Goal: Task Accomplishment & Management: Use online tool/utility

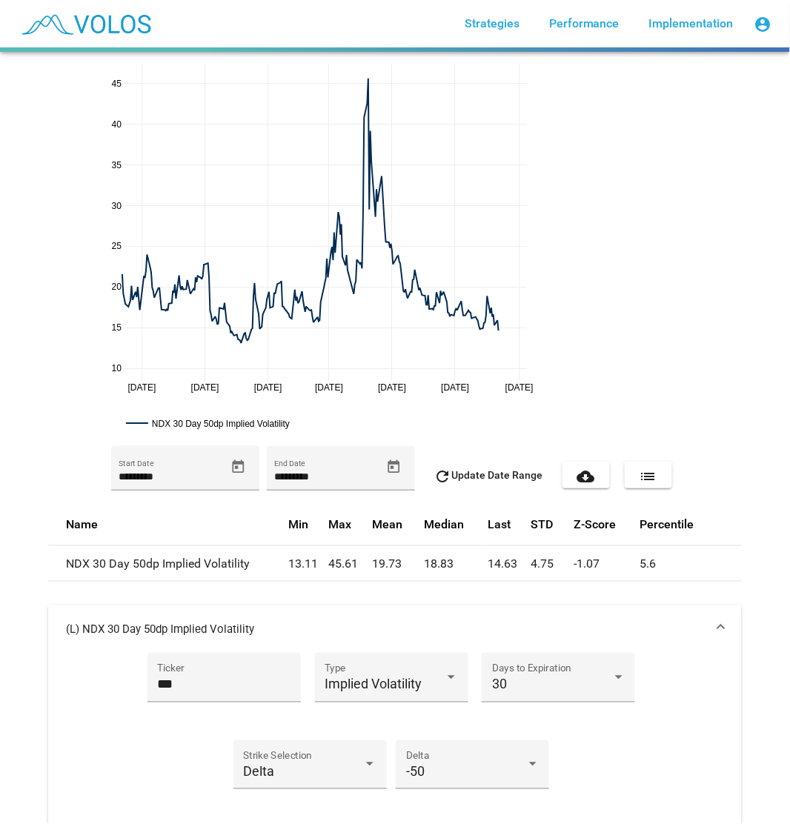
drag, startPoint x: 528, startPoint y: 381, endPoint x: 478, endPoint y: 344, distance: 61.9
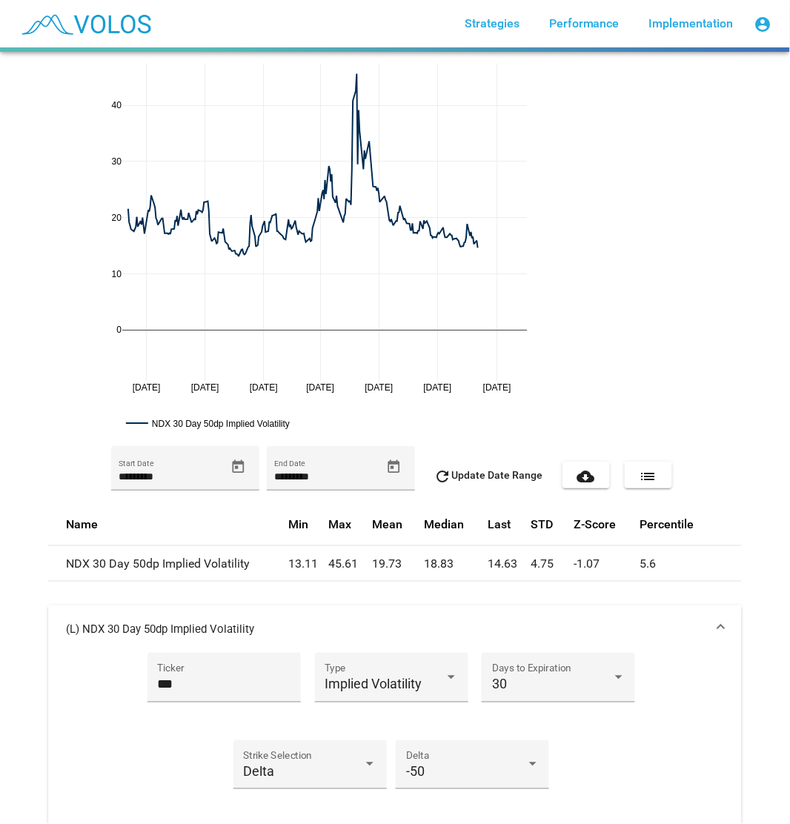
drag, startPoint x: 109, startPoint y: 384, endPoint x: 115, endPoint y: 296, distance: 87.6
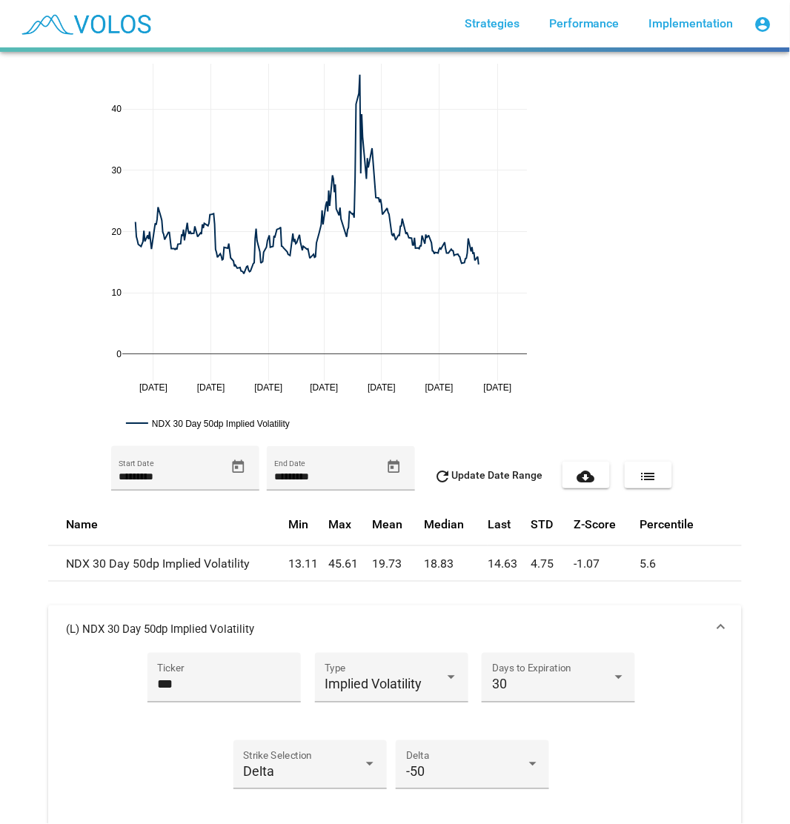
drag, startPoint x: 113, startPoint y: 388, endPoint x: 121, endPoint y: 410, distance: 23.4
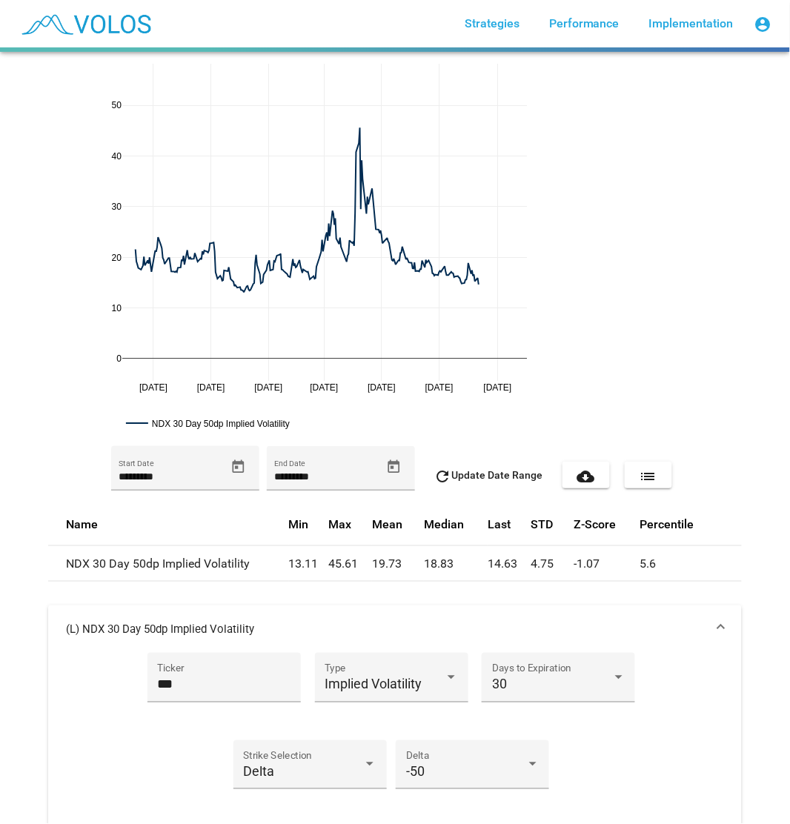
drag, startPoint x: 111, startPoint y: 80, endPoint x: 118, endPoint y: 135, distance: 55.3
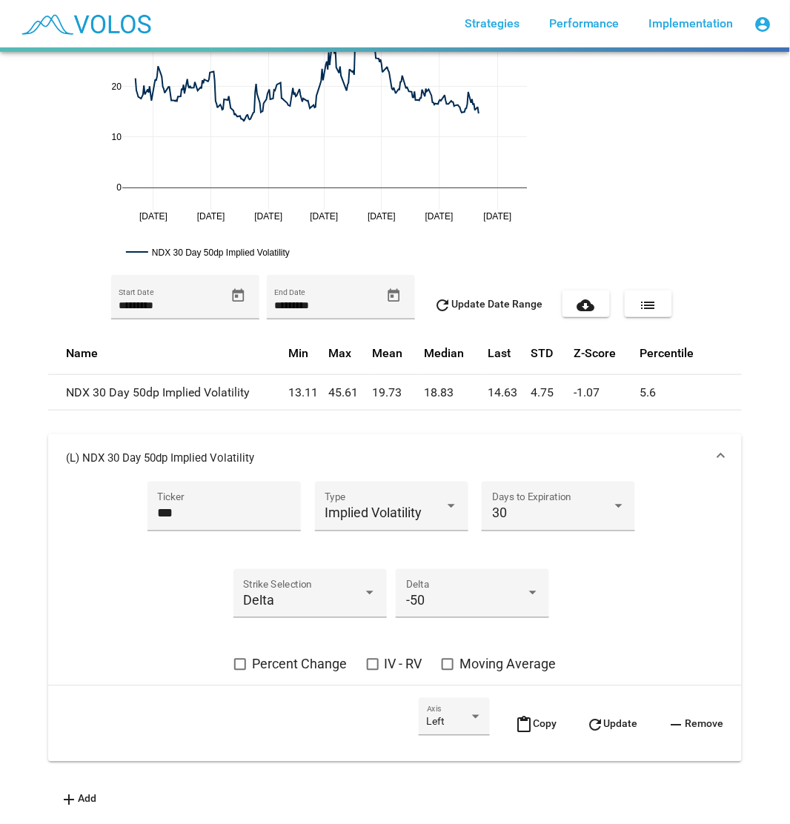
scroll to position [182, 0]
click at [387, 505] on span "Implied Volatility" at bounding box center [372, 513] width 97 height 16
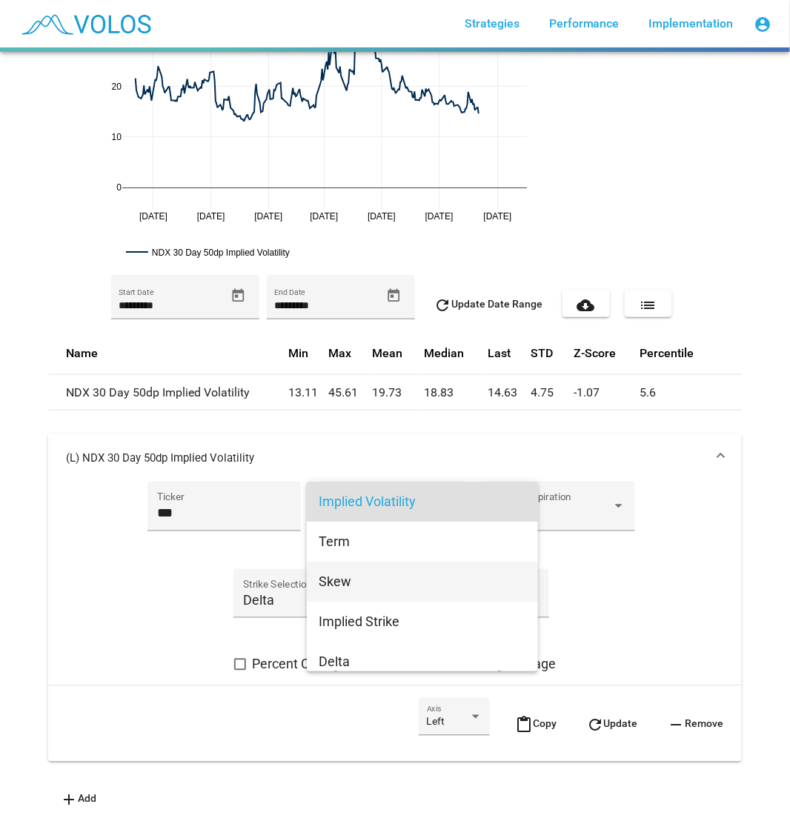
click at [364, 569] on span "Skew" at bounding box center [421, 581] width 207 height 40
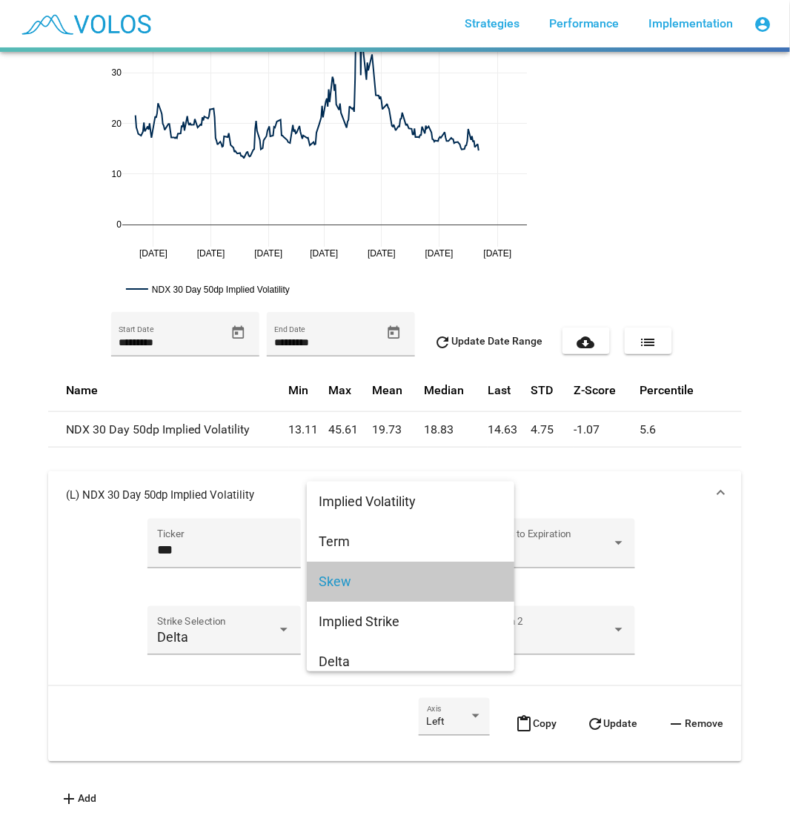
scroll to position [144, 0]
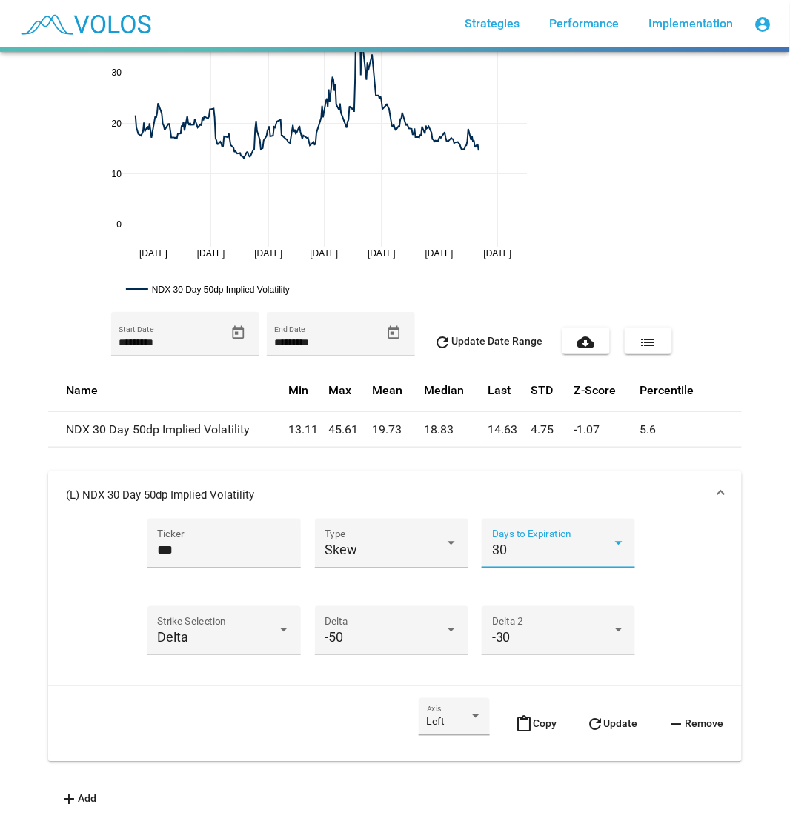
click at [524, 543] on div "30" at bounding box center [552, 550] width 120 height 15
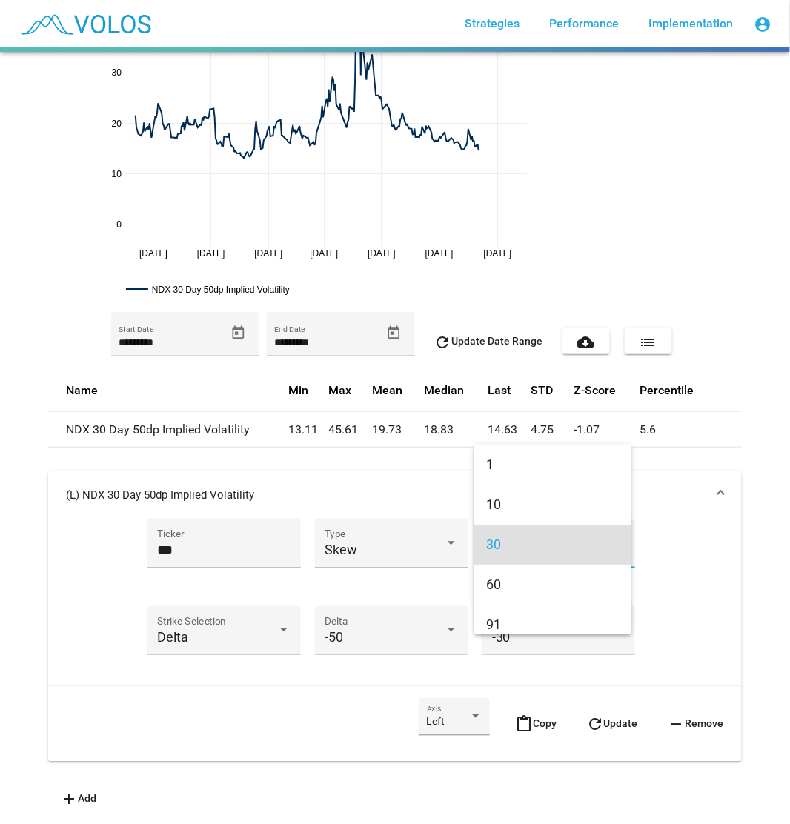
scroll to position [4, 0]
click at [520, 592] on span "91" at bounding box center [552, 620] width 133 height 40
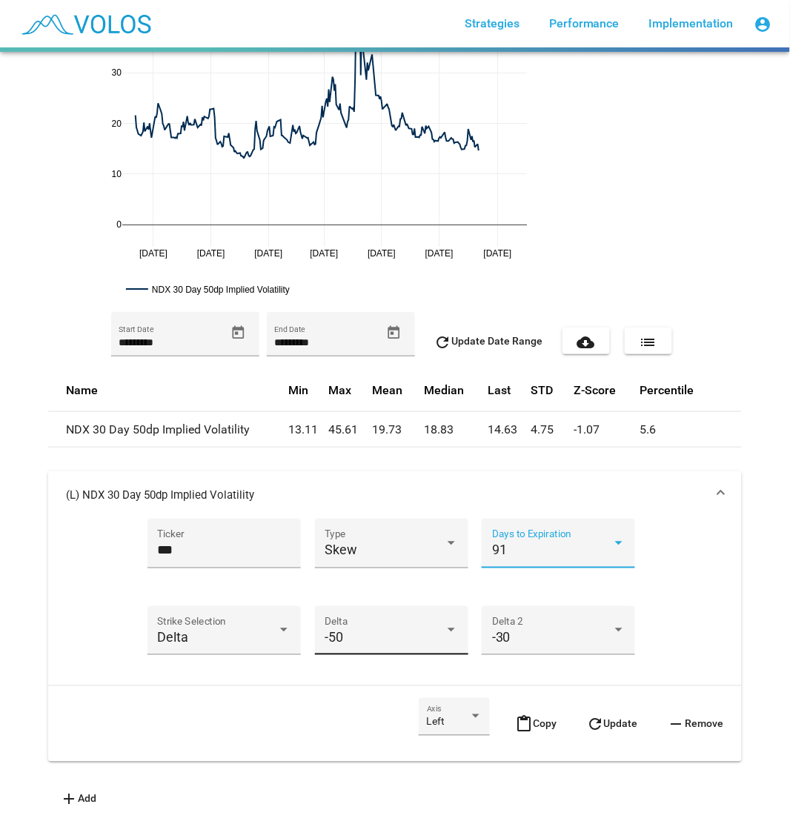
click at [375, 592] on div "-50" at bounding box center [384, 637] width 120 height 15
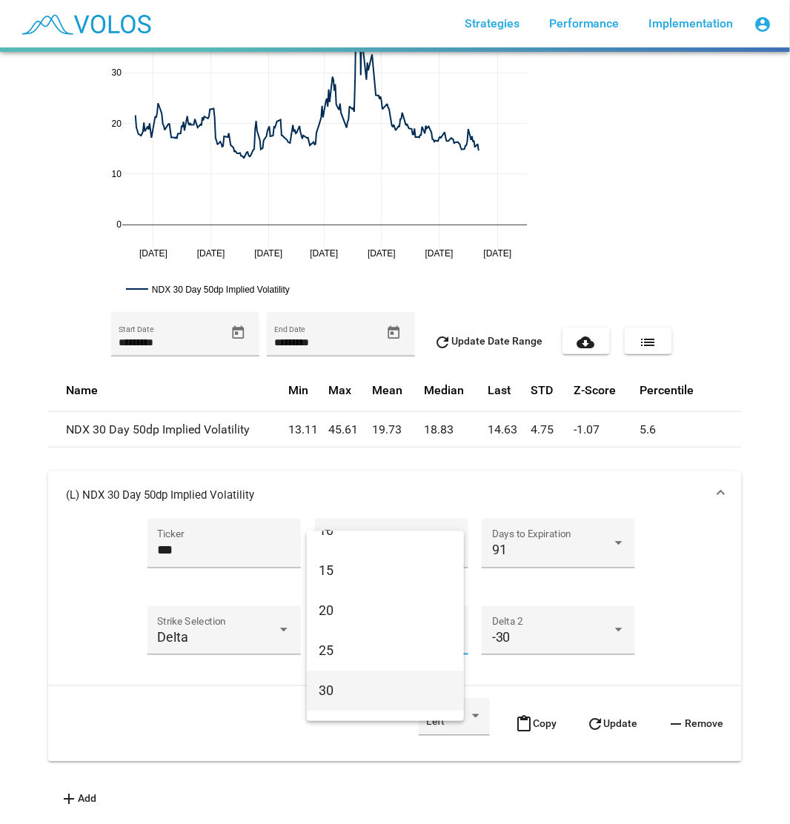
scroll to position [901, 0]
click at [393, 592] on span "30" at bounding box center [384, 690] width 133 height 40
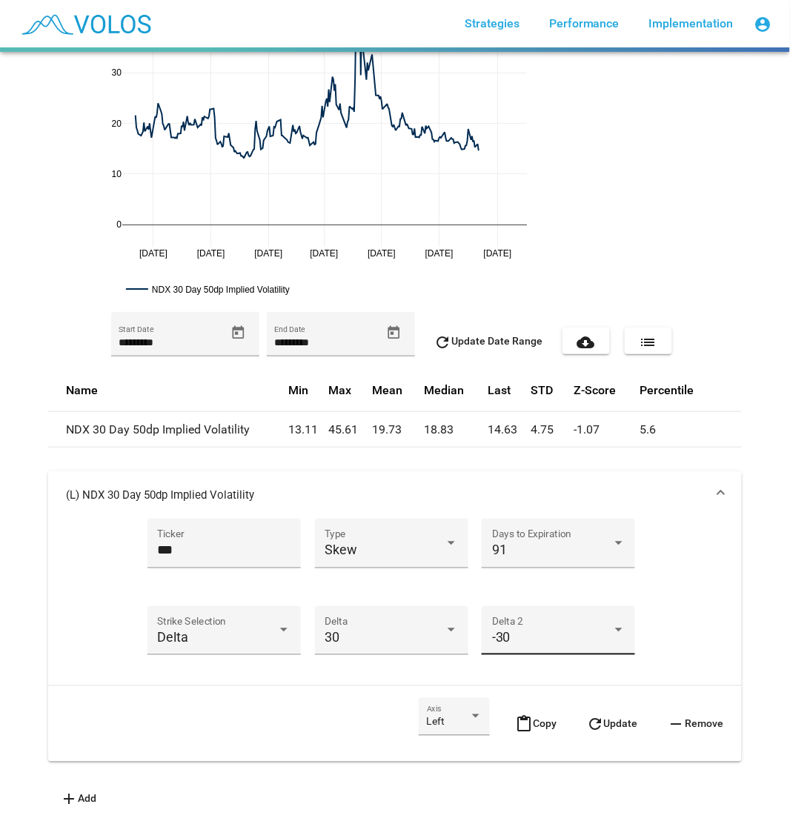
click at [568, 592] on div "-30 Delta 2" at bounding box center [558, 634] width 133 height 39
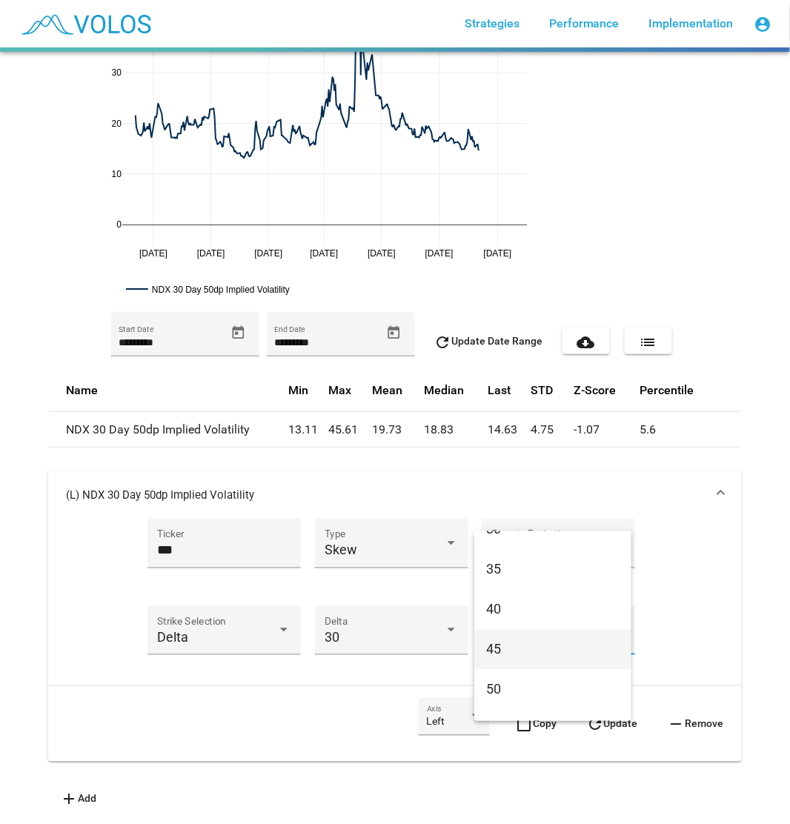
scroll to position [1144, 0]
click at [563, 592] on span "50" at bounding box center [552, 607] width 133 height 40
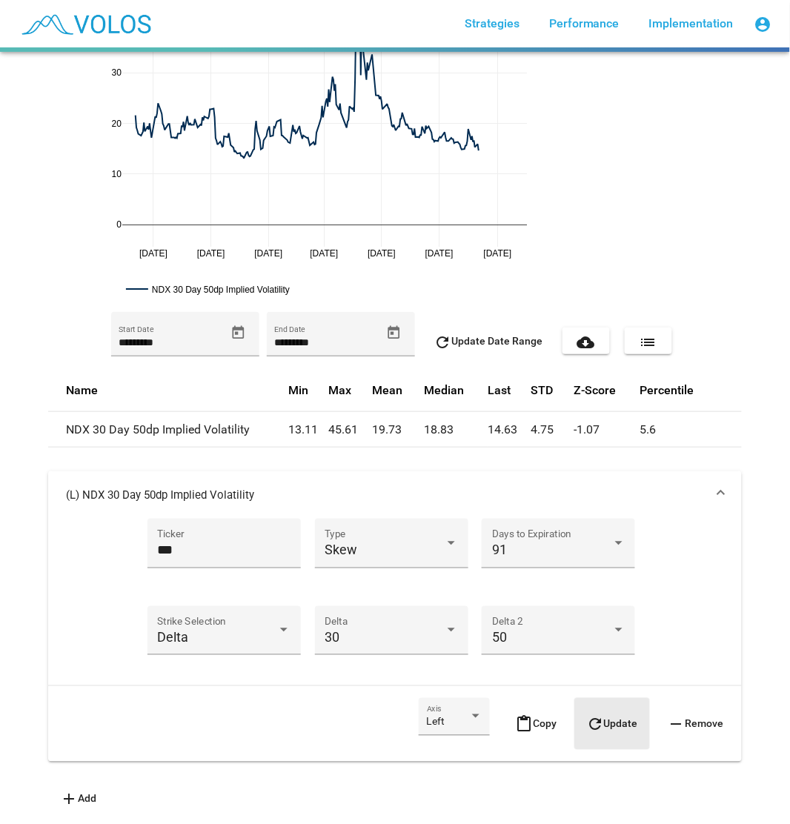
click at [568, 592] on span "refresh Update" at bounding box center [612, 724] width 52 height 12
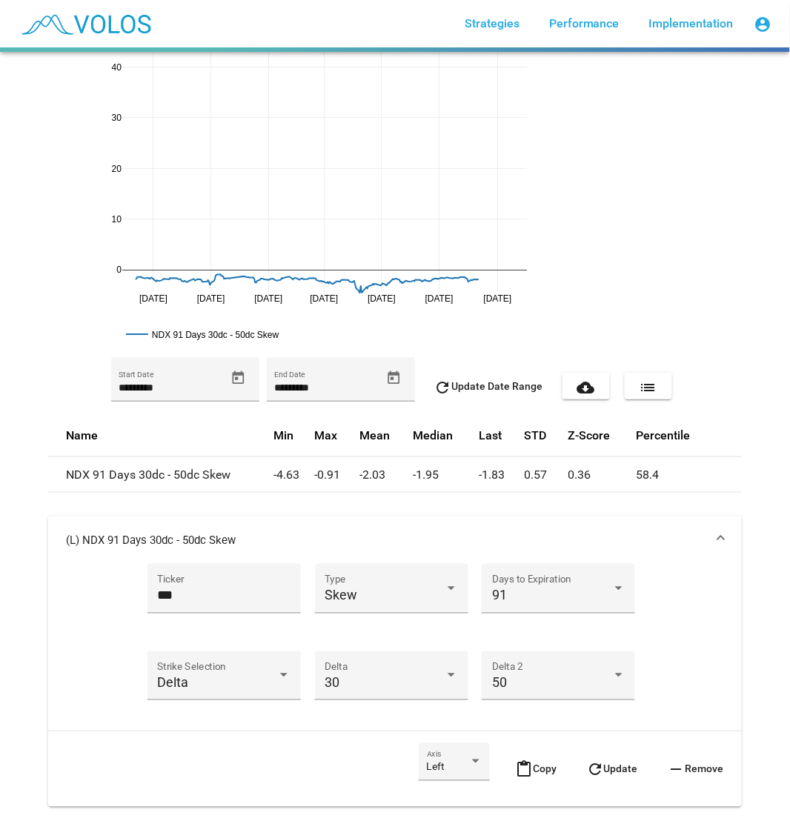
scroll to position [0, 0]
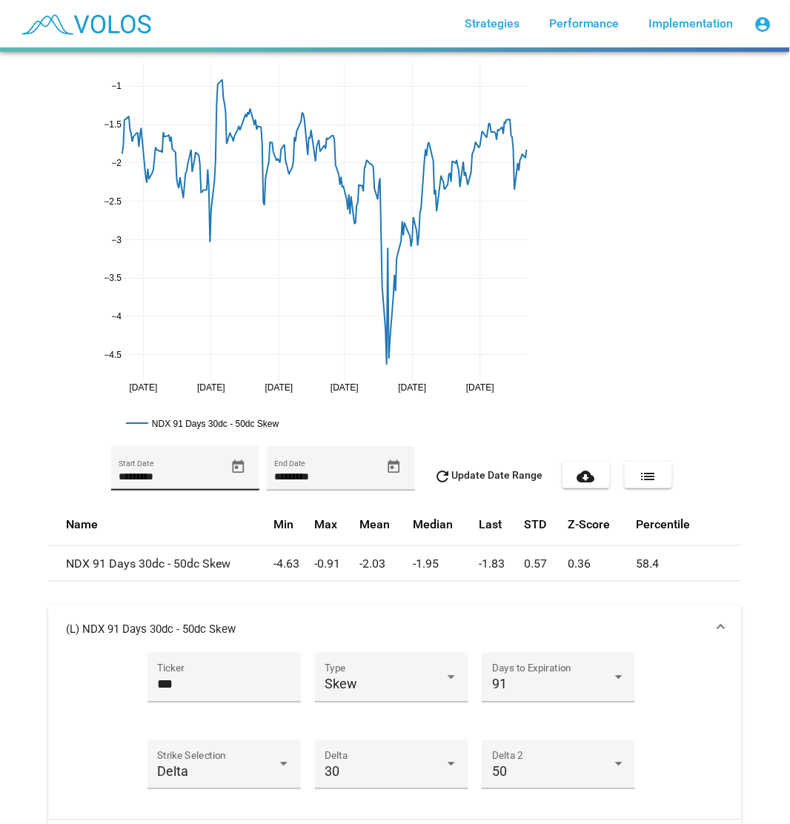
click at [225, 467] on span "Open calendar" at bounding box center [238, 467] width 26 height 16
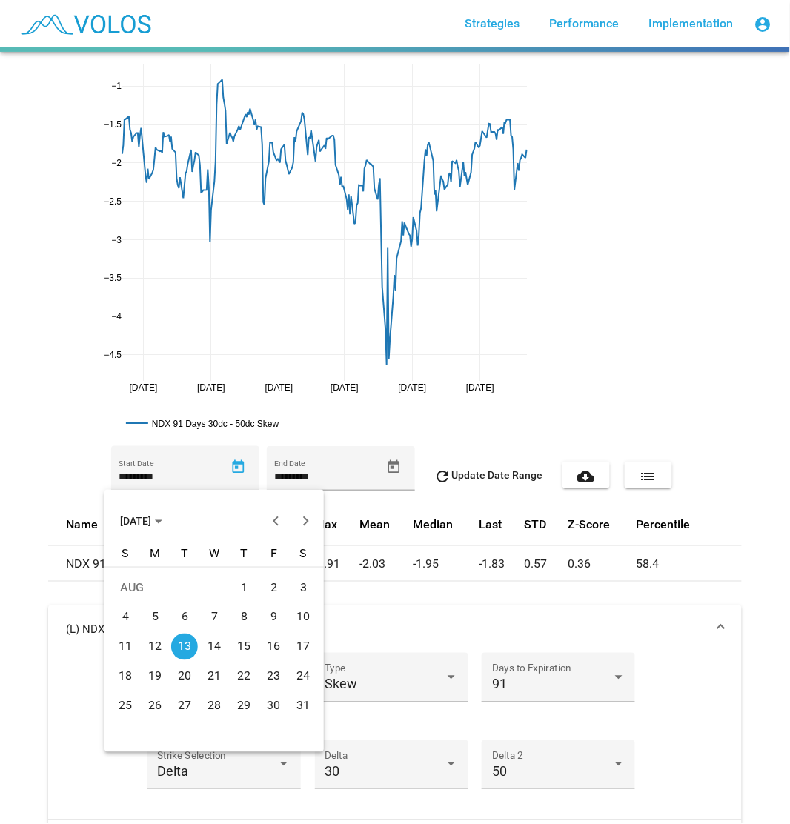
click at [144, 511] on button "AUG 2024" at bounding box center [141, 521] width 66 height 30
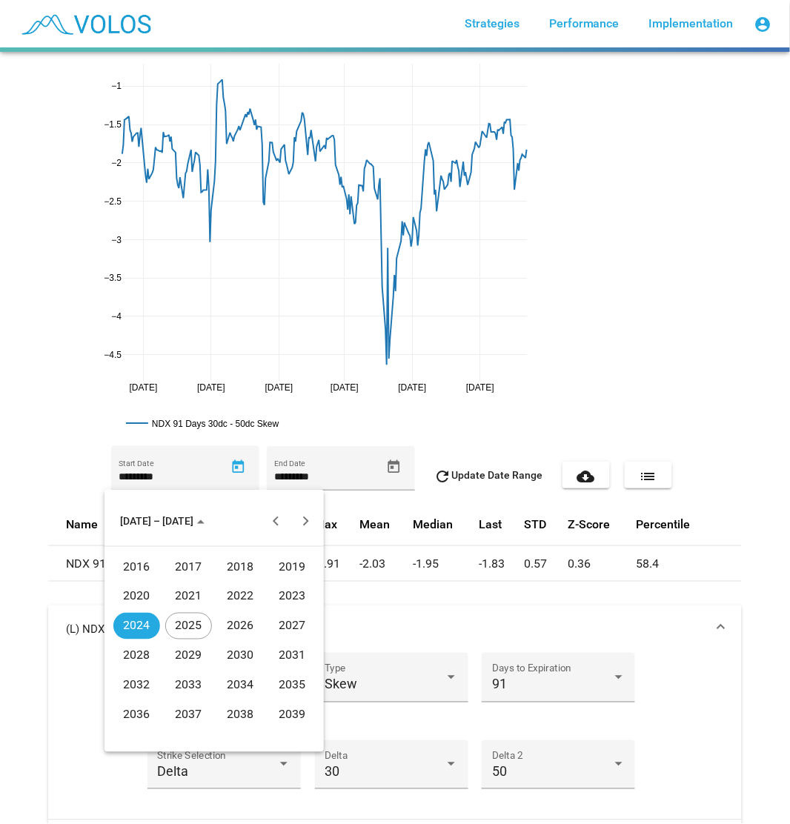
click at [158, 557] on td "2016" at bounding box center [136, 567] width 52 height 30
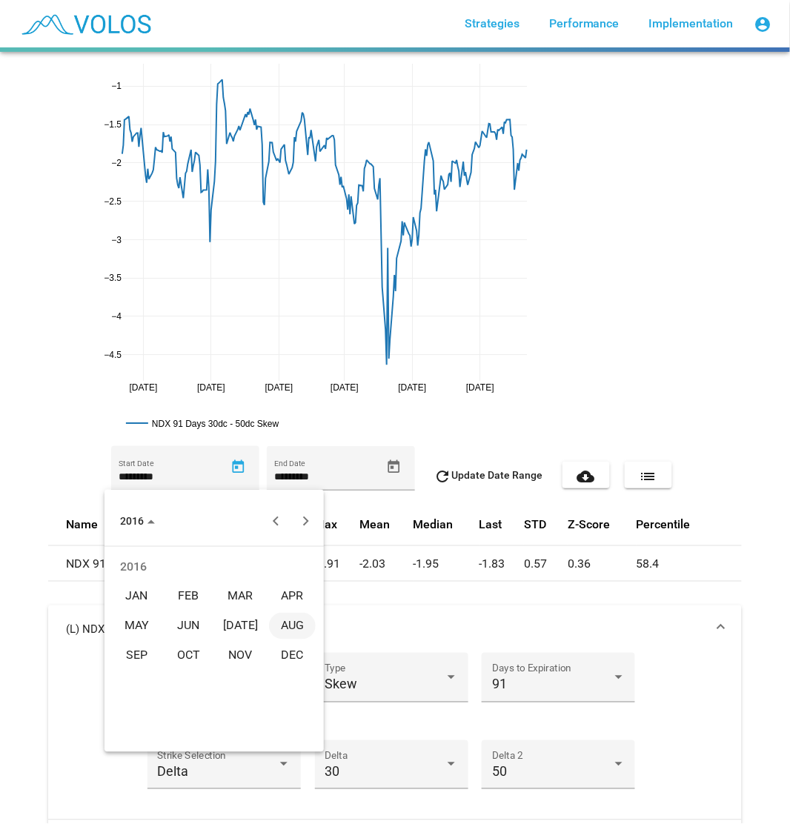
click at [151, 587] on div "JAN" at bounding box center [136, 596] width 47 height 27
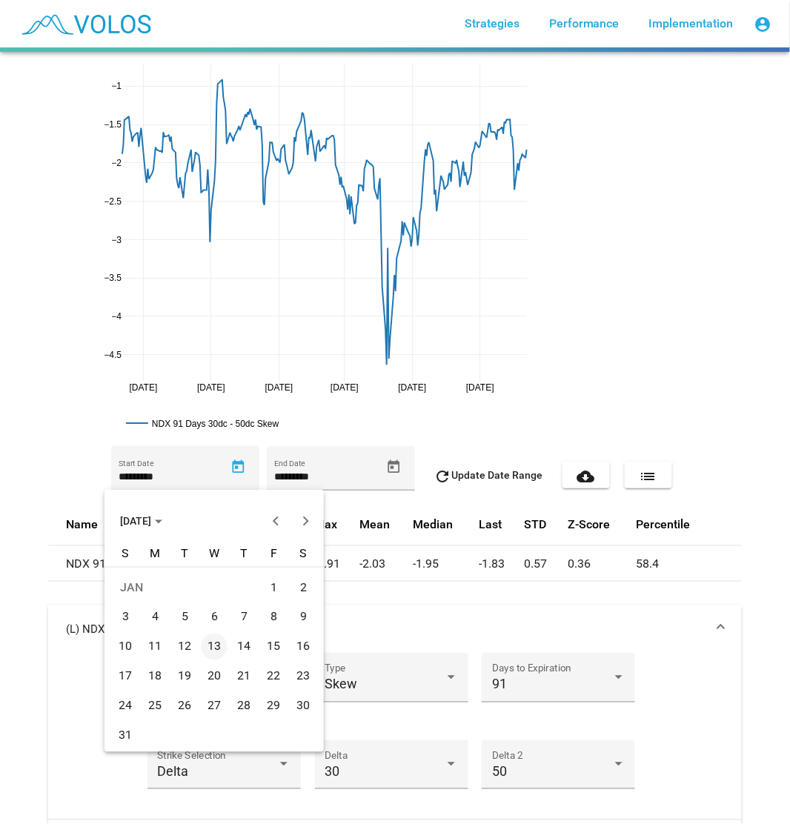
click at [144, 592] on div "4" at bounding box center [154, 617] width 27 height 27
type input "********"
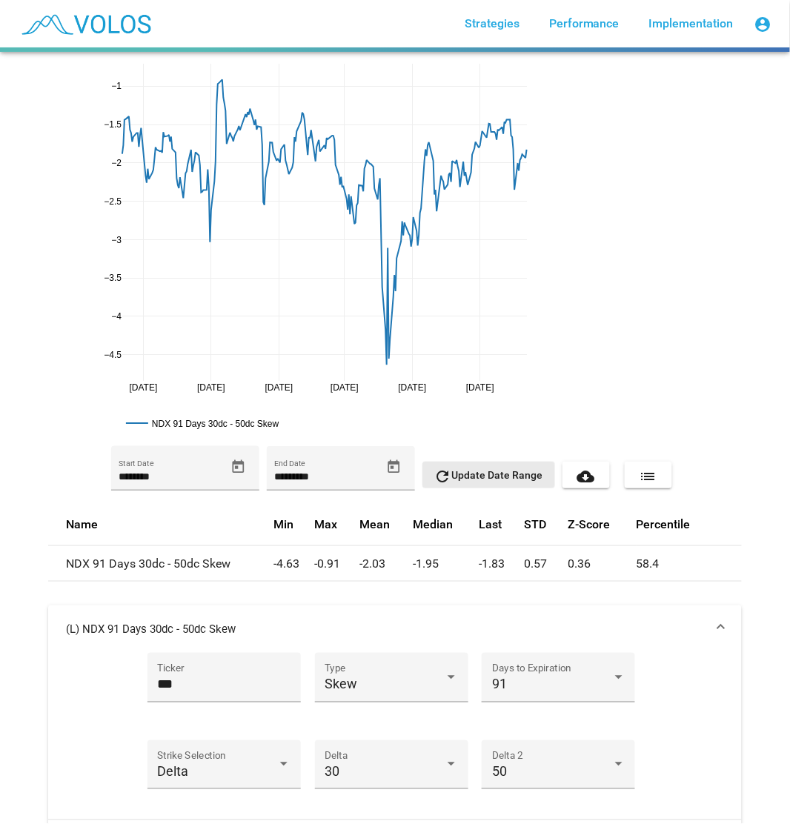
click at [507, 473] on span "refresh Update Date Range" at bounding box center [488, 475] width 109 height 12
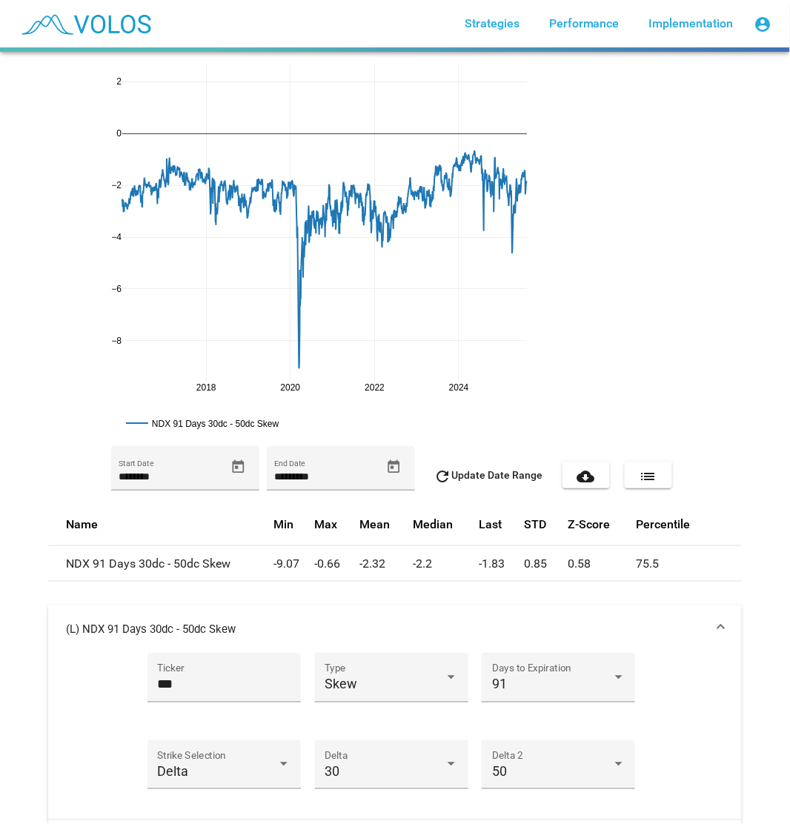
drag, startPoint x: 107, startPoint y: 79, endPoint x: 111, endPoint y: 154, distance: 74.9
click at [39, 410] on div "**********" at bounding box center [394, 505] width 711 height 906
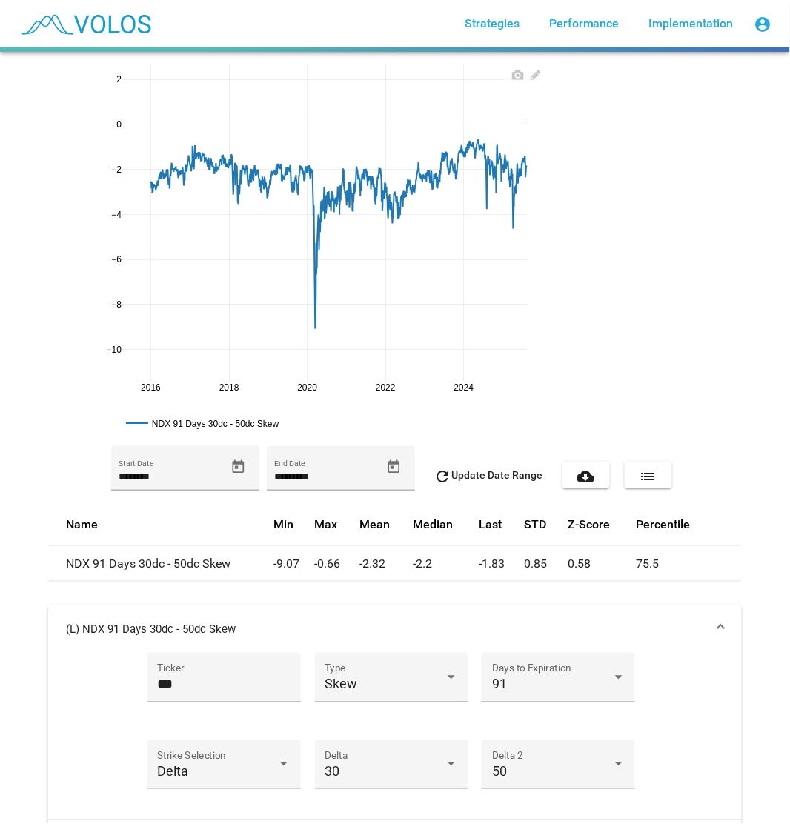
drag, startPoint x: 113, startPoint y: 393, endPoint x: 141, endPoint y: 352, distance: 50.1
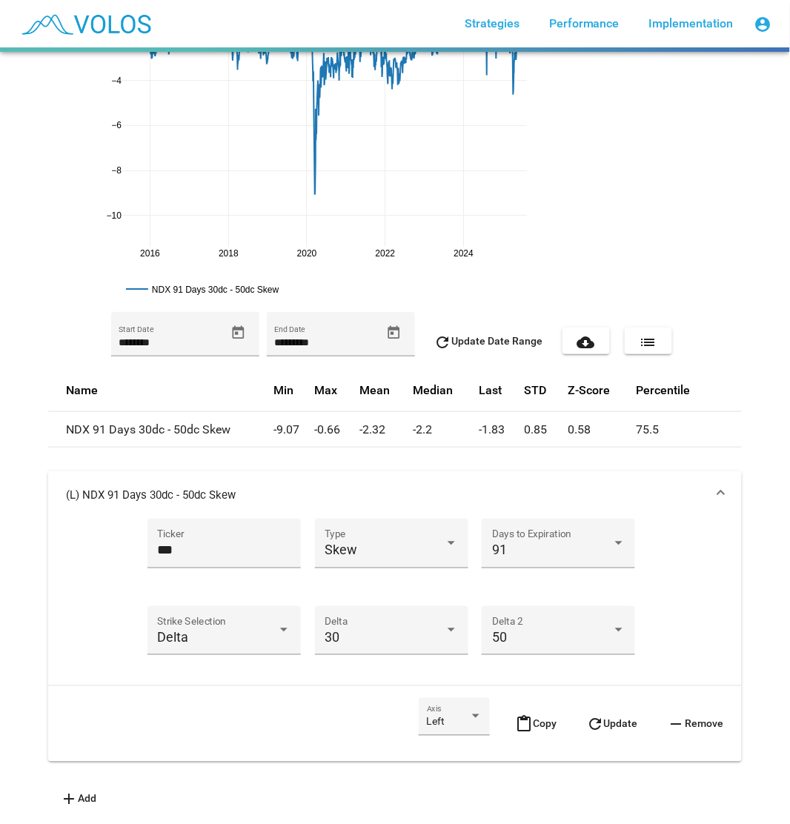
scroll to position [144, 0]
click at [515, 592] on mat-icon "content_paste" at bounding box center [524, 724] width 18 height 18
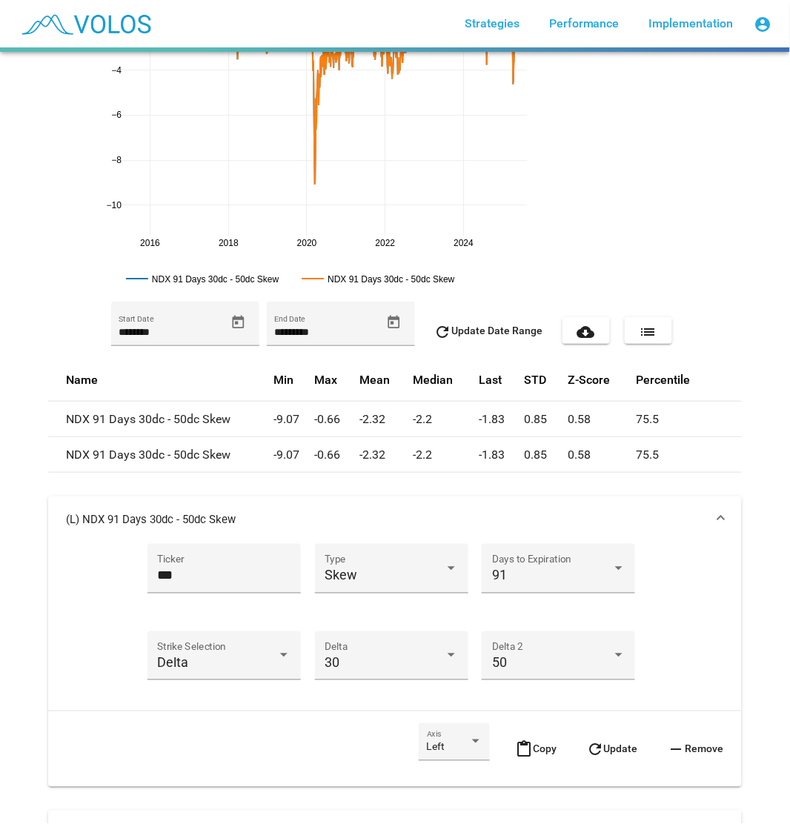
click at [529, 507] on mat-expansion-panel-header "(L) NDX 91 Days 30dc - 50dc Skew" at bounding box center [394, 519] width 693 height 47
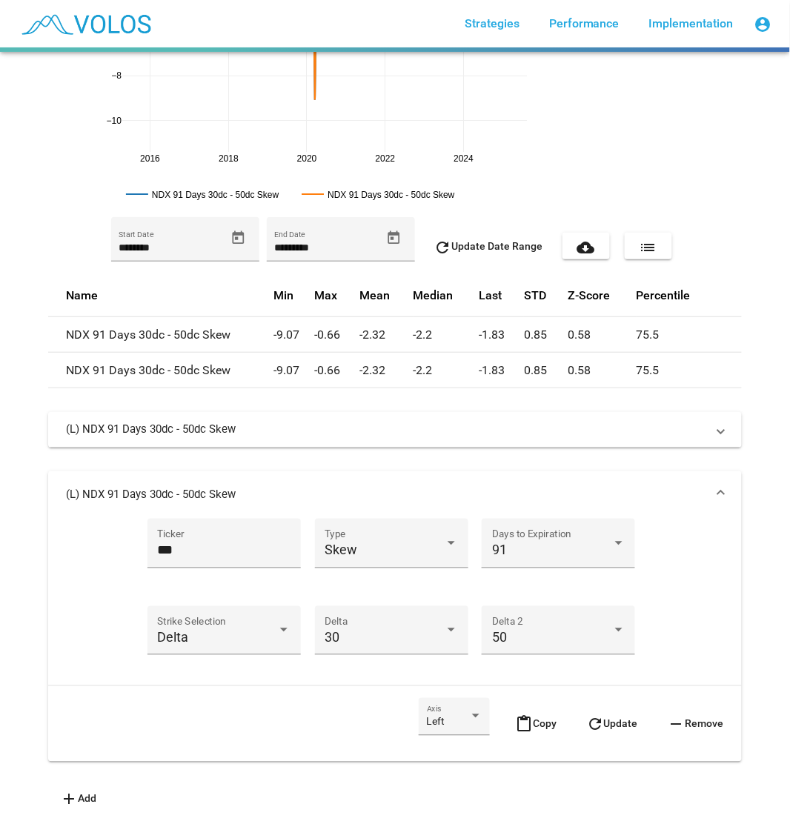
scroll to position [239, 0]
click at [517, 592] on button "content_paste Copy" at bounding box center [535, 724] width 65 height 52
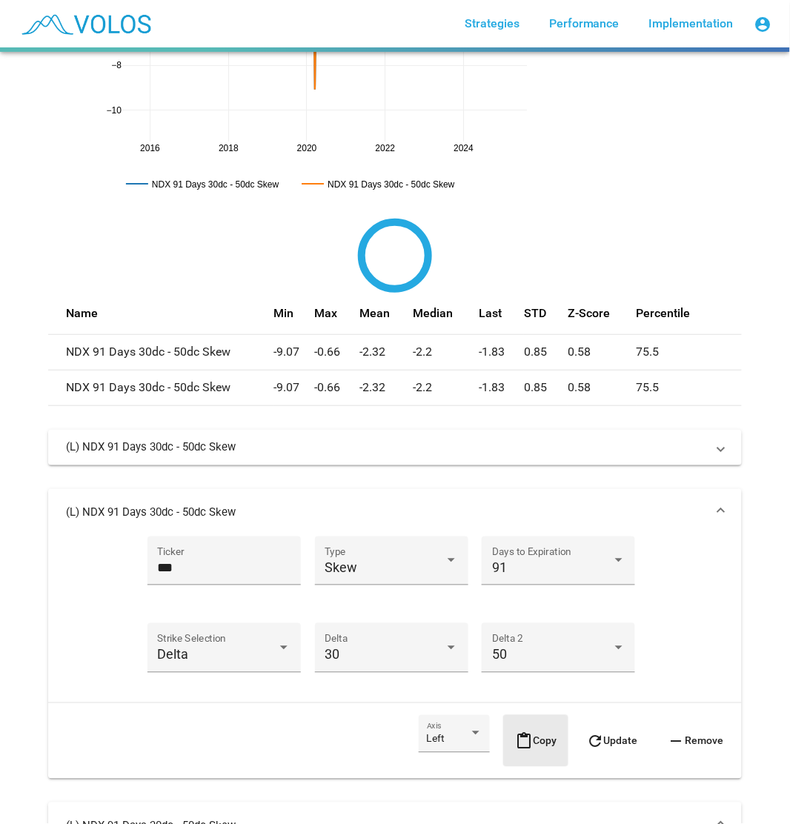
click at [517, 592] on button "content_paste Copy" at bounding box center [535, 741] width 65 height 52
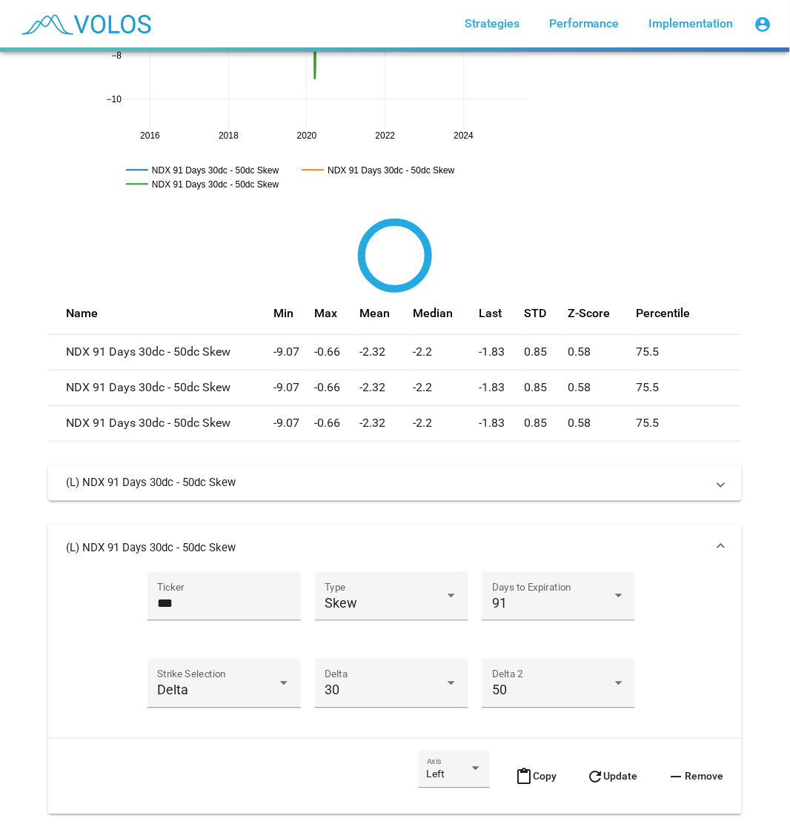
click at [523, 592] on button "content_paste Copy" at bounding box center [535, 776] width 65 height 52
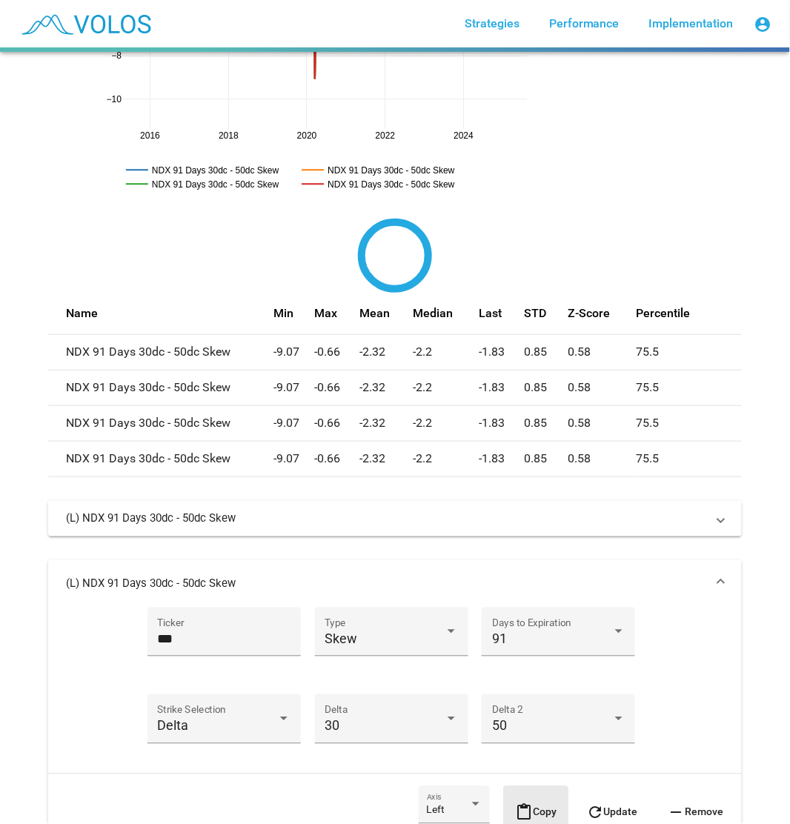
click at [527, 592] on button "content_paste Copy" at bounding box center [535, 812] width 65 height 52
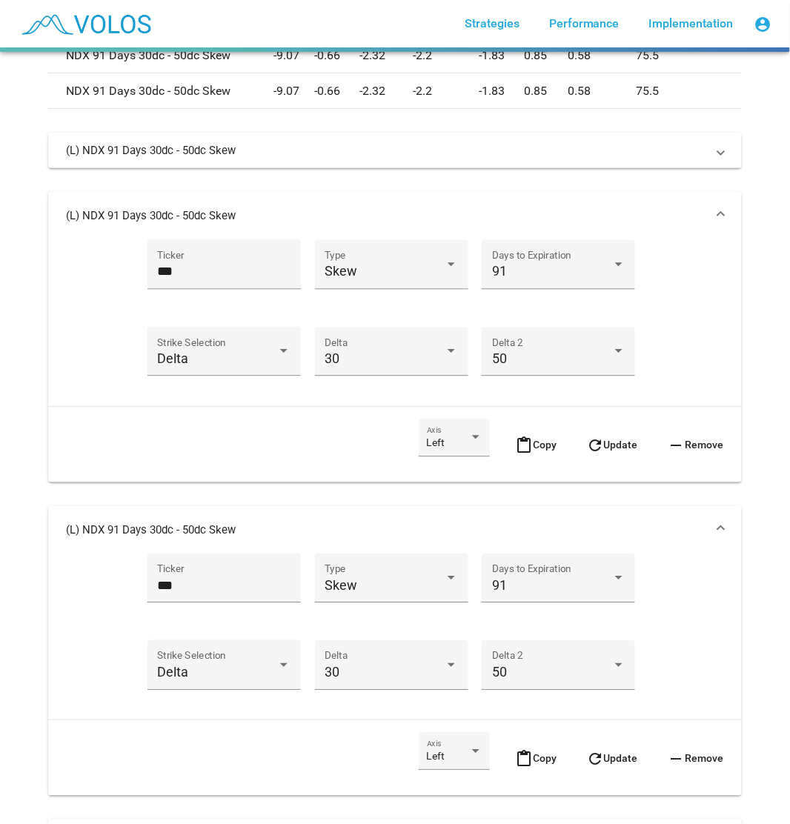
click at [515, 436] on mat-icon "content_paste" at bounding box center [524, 445] width 18 height 18
click at [513, 433] on div "*** Ticker Skew Type 91 Days to Expiration Delta Strike Selection 30 Delta 50 D…" at bounding box center [394, 360] width 693 height 243
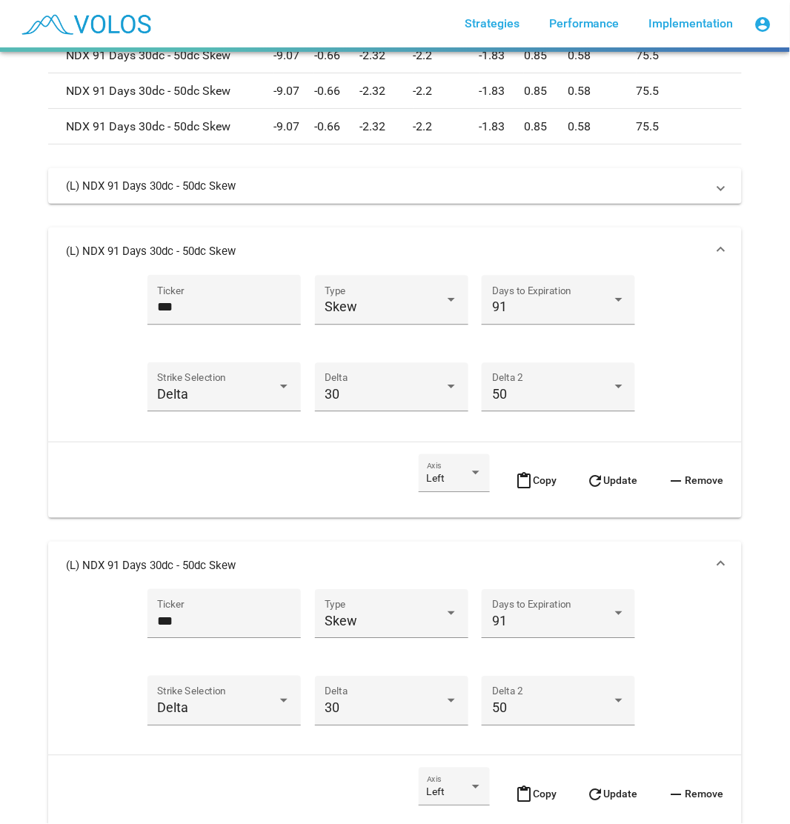
click at [515, 485] on mat-icon "content_paste" at bounding box center [524, 481] width 18 height 18
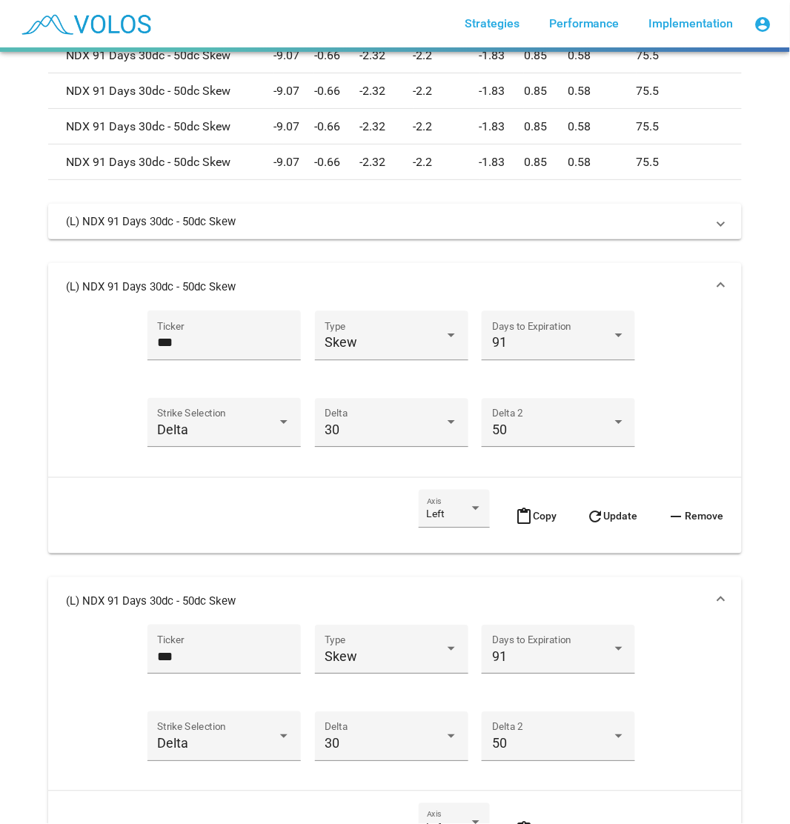
click at [568, 268] on mat-expansion-panel-header "(L) NDX 91 Days 30dc - 50dc Skew" at bounding box center [394, 286] width 693 height 47
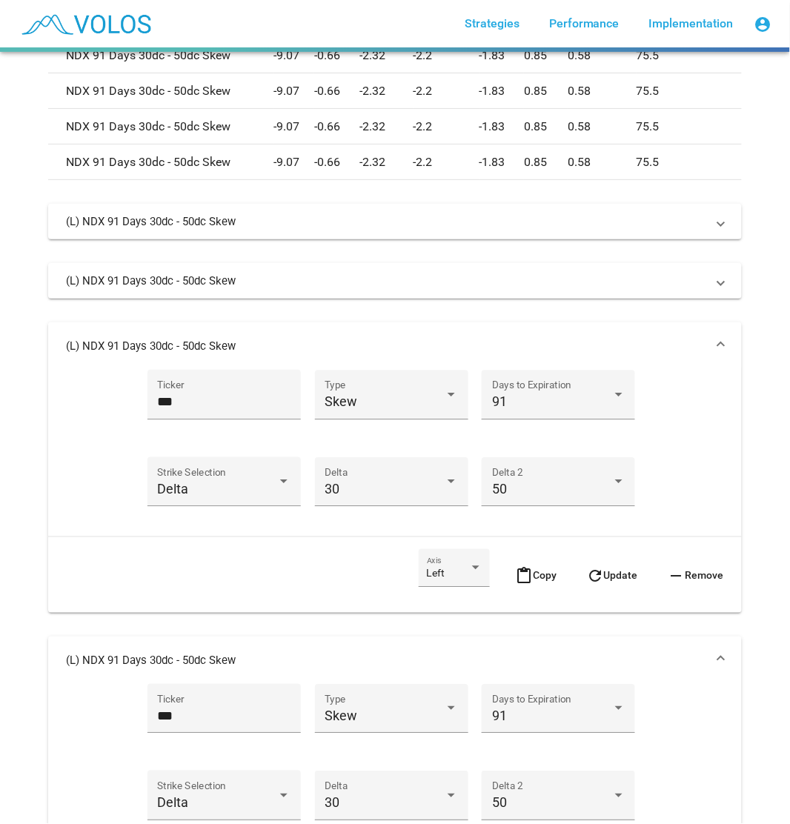
click at [535, 333] on mat-expansion-panel-header "(L) NDX 91 Days 30dc - 50dc Skew" at bounding box center [394, 345] width 693 height 47
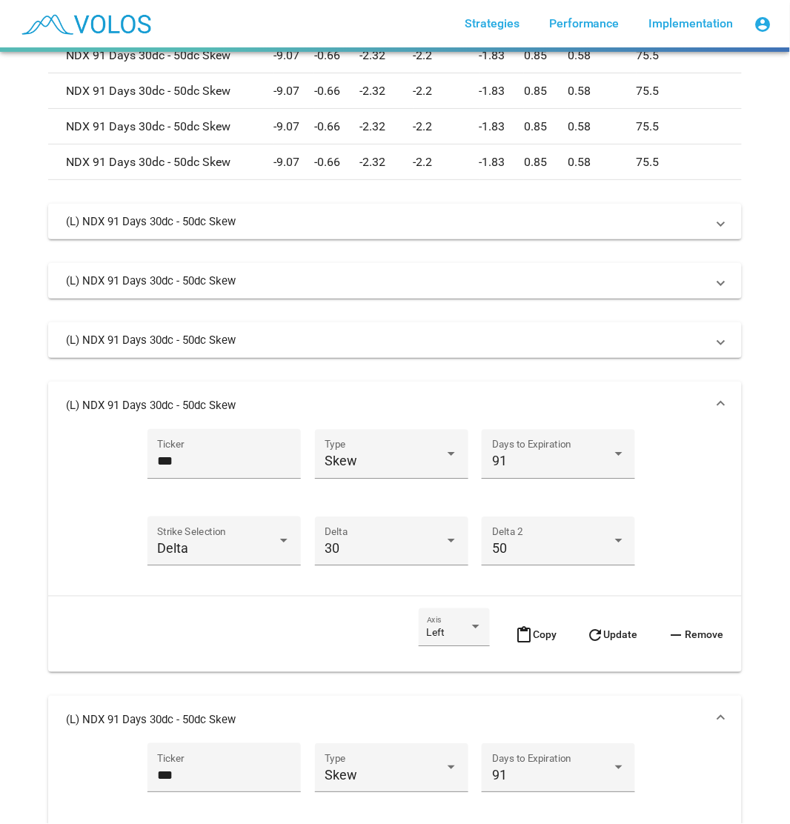
click at [535, 398] on mat-panel-title "(L) NDX 91 Days 30dc - 50dc Skew" at bounding box center [386, 405] width 640 height 15
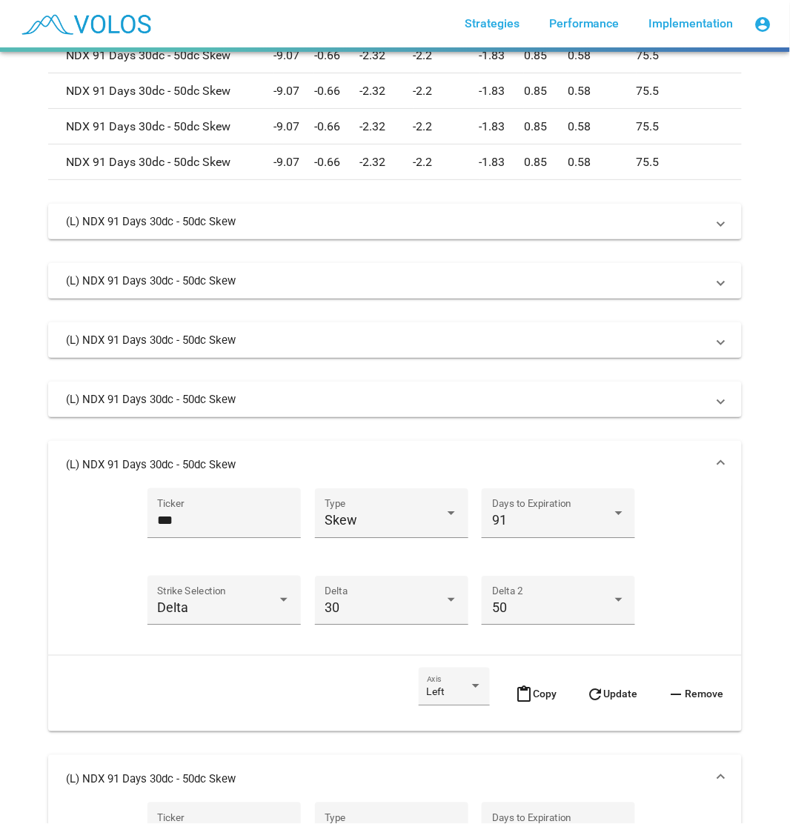
click at [542, 453] on mat-expansion-panel-header "(L) NDX 91 Days 30dc - 50dc Skew" at bounding box center [394, 464] width 693 height 47
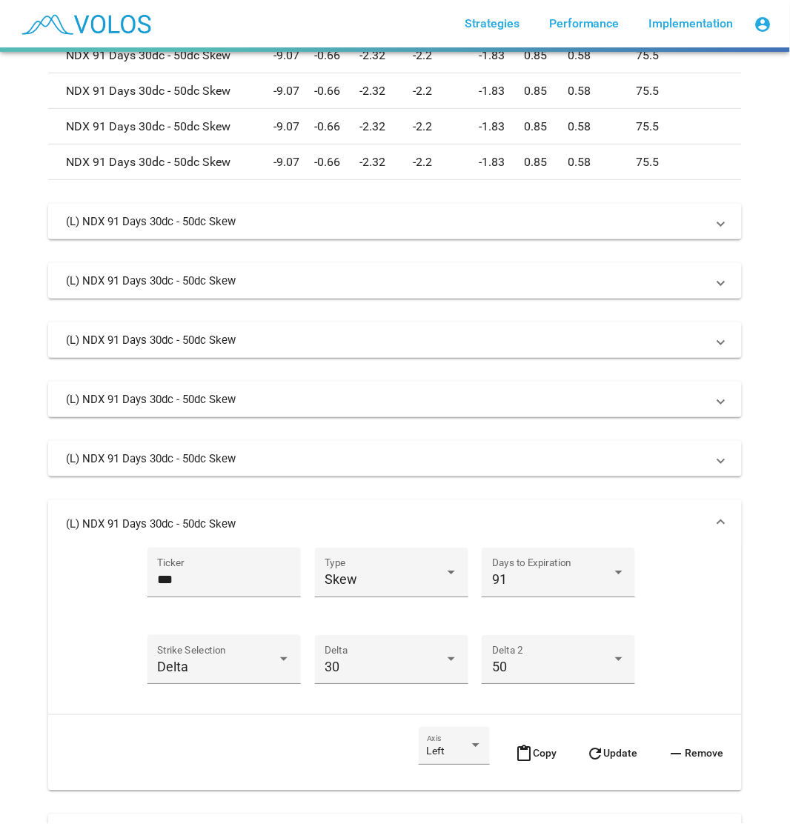
click at [556, 514] on mat-expansion-panel-header "(L) NDX 91 Days 30dc - 50dc Skew" at bounding box center [394, 523] width 693 height 47
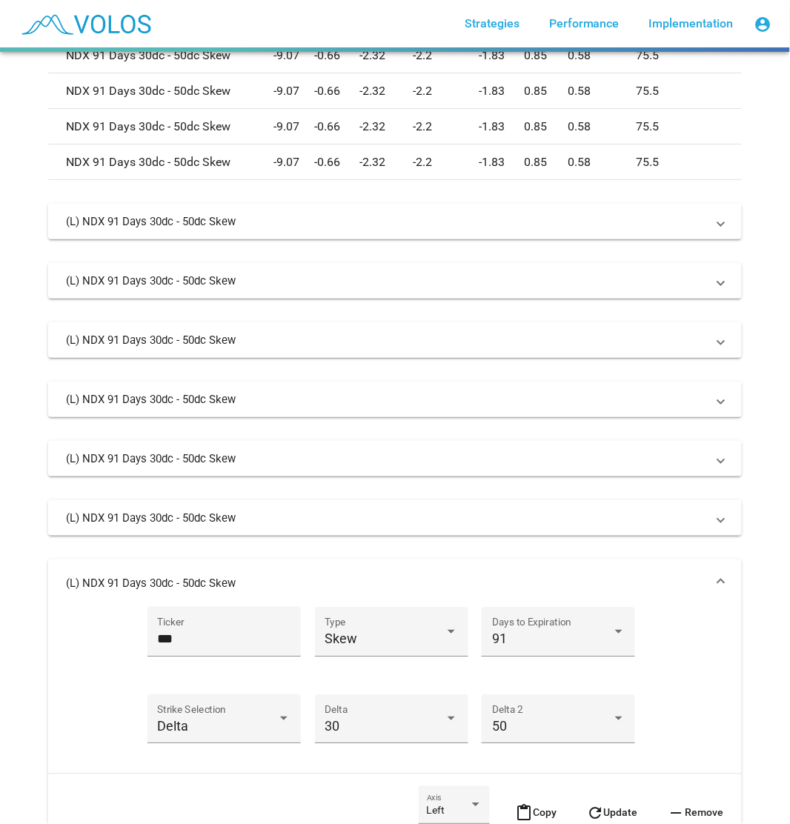
click at [561, 573] on mat-expansion-panel-header "(L) NDX 91 Days 30dc - 50dc Skew" at bounding box center [394, 582] width 693 height 47
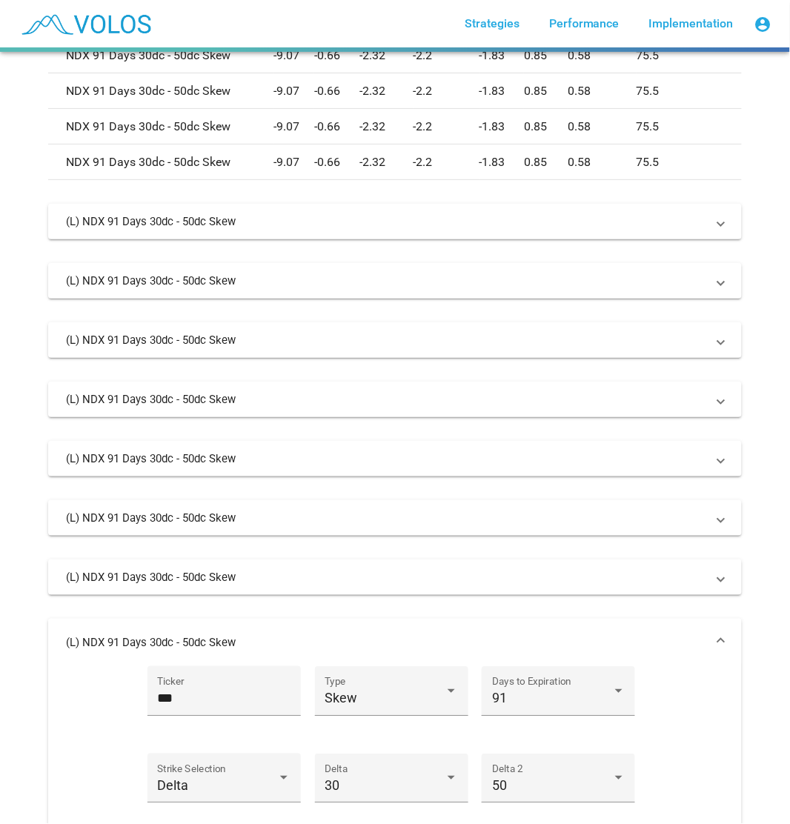
click at [561, 592] on mat-expansion-panel-header "(L) NDX 91 Days 30dc - 50dc Skew" at bounding box center [394, 641] width 693 height 47
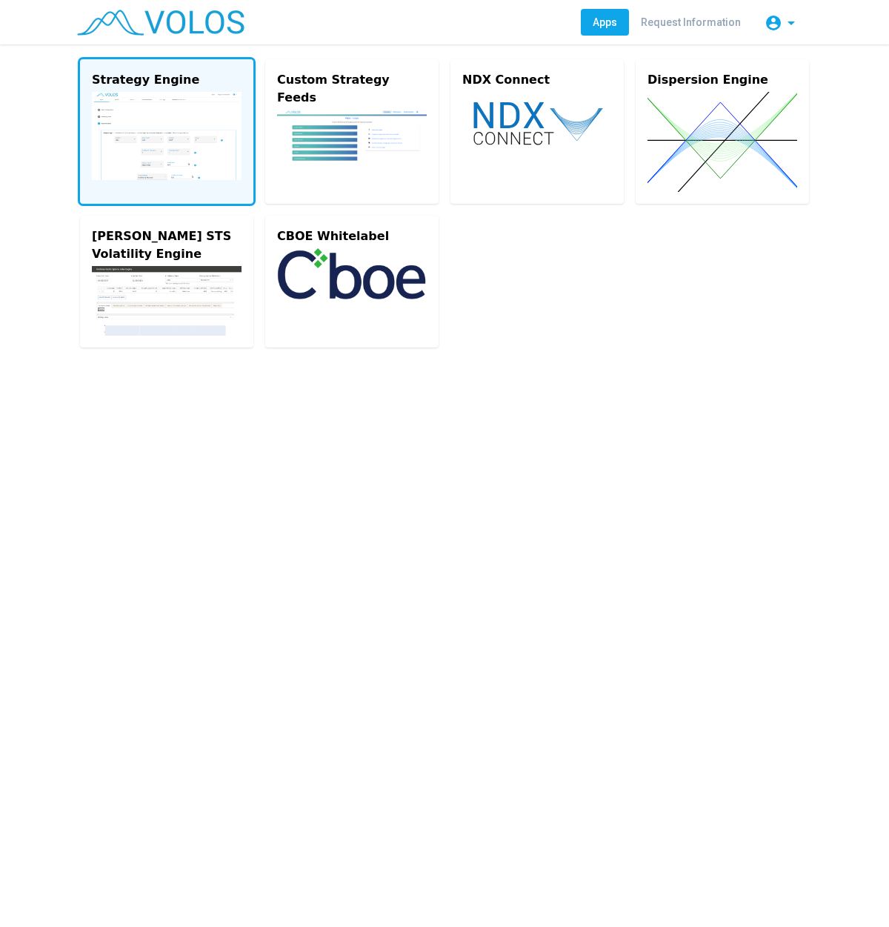
click at [122, 134] on img at bounding box center [167, 136] width 150 height 88
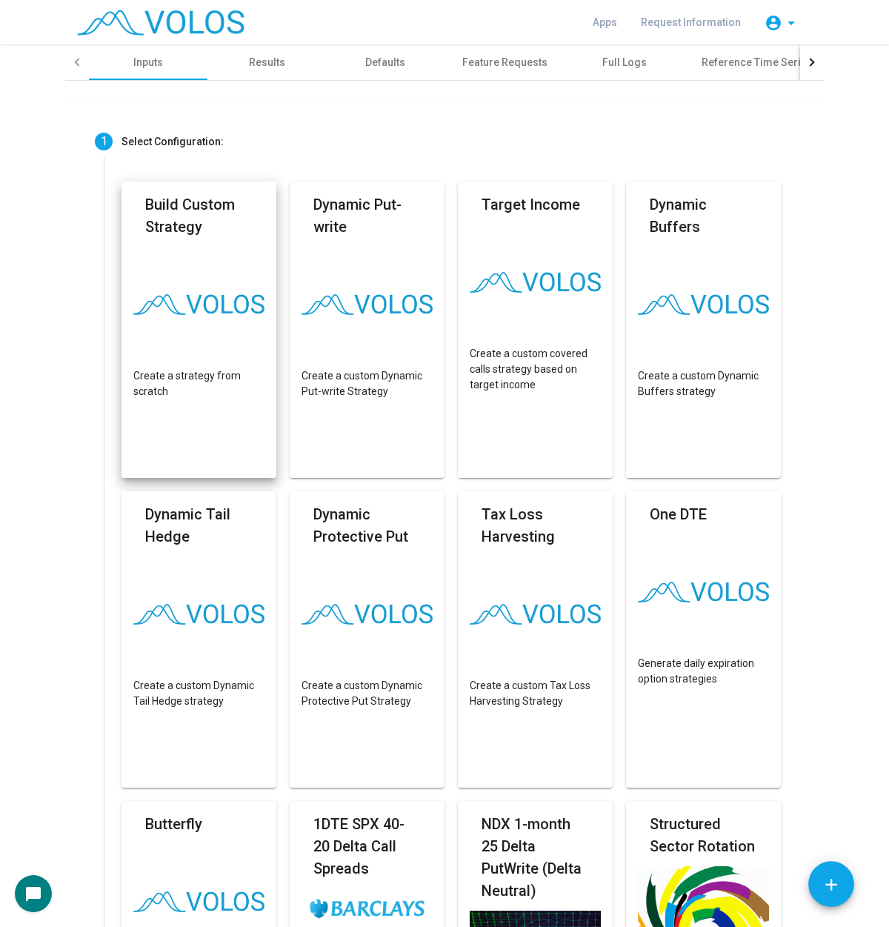
click at [201, 256] on mat-card "Build Custom Strategy Create a strategy from scratch" at bounding box center [198, 329] width 155 height 296
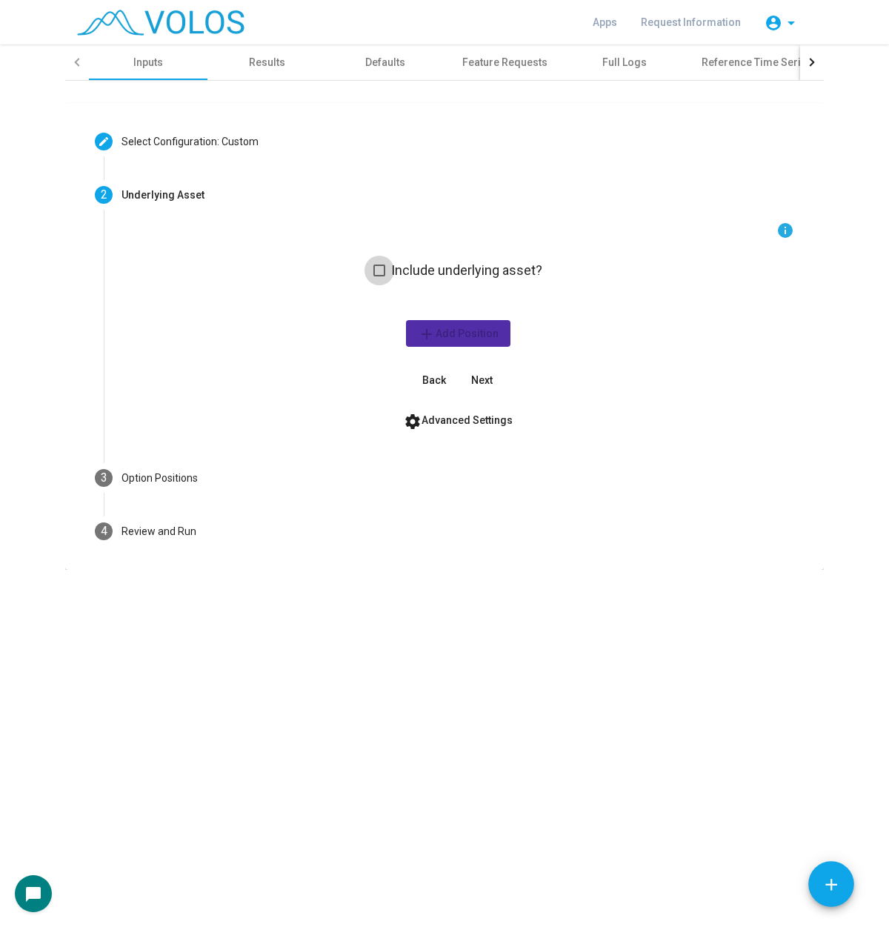
click at [506, 270] on span "Include underlying asset?" at bounding box center [466, 270] width 151 height 18
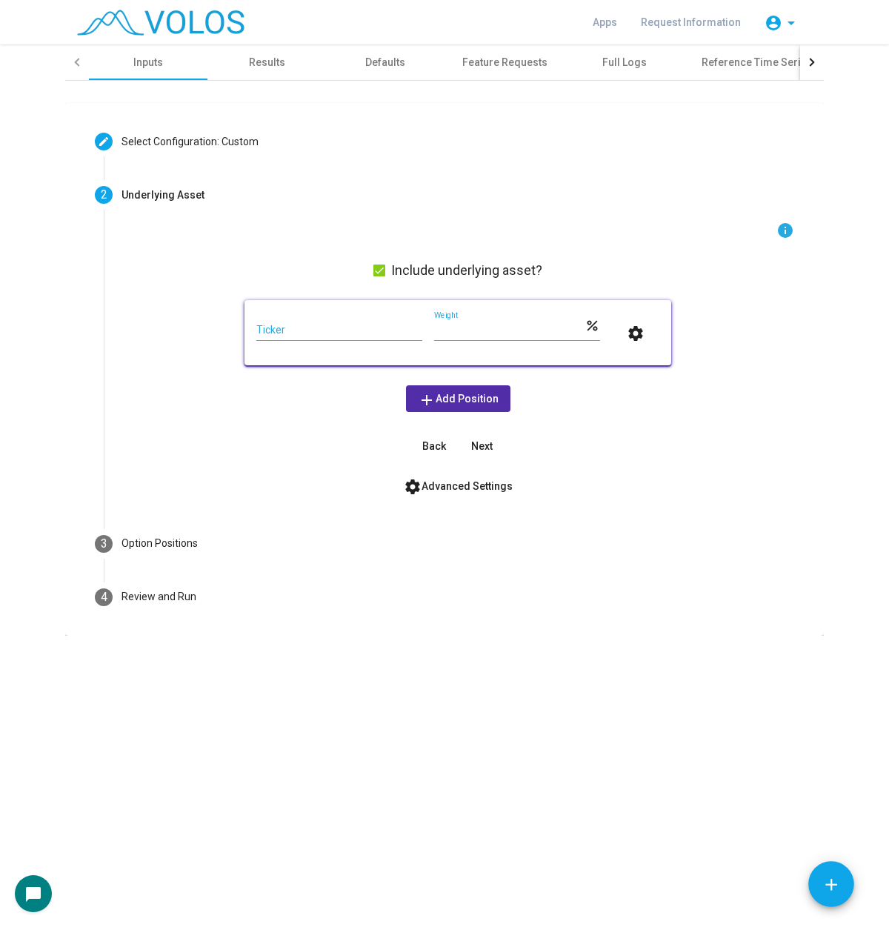
click at [346, 330] on input "Ticker" at bounding box center [339, 330] width 166 height 12
type input "***"
click at [487, 444] on span "Next" at bounding box center [481, 446] width 21 height 12
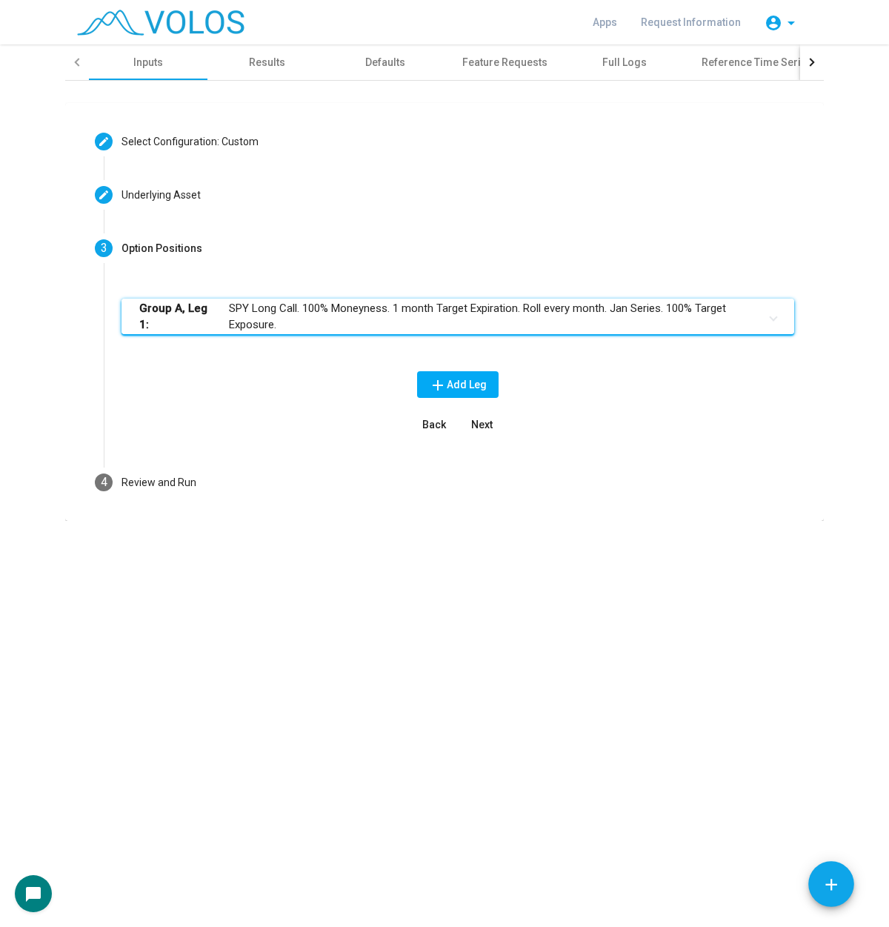
click at [363, 327] on mat-panel-title "Group A, Leg 1: SPY Long Call. 100% Moneyness. 1 month Target Expiration. Roll …" at bounding box center [448, 316] width 619 height 33
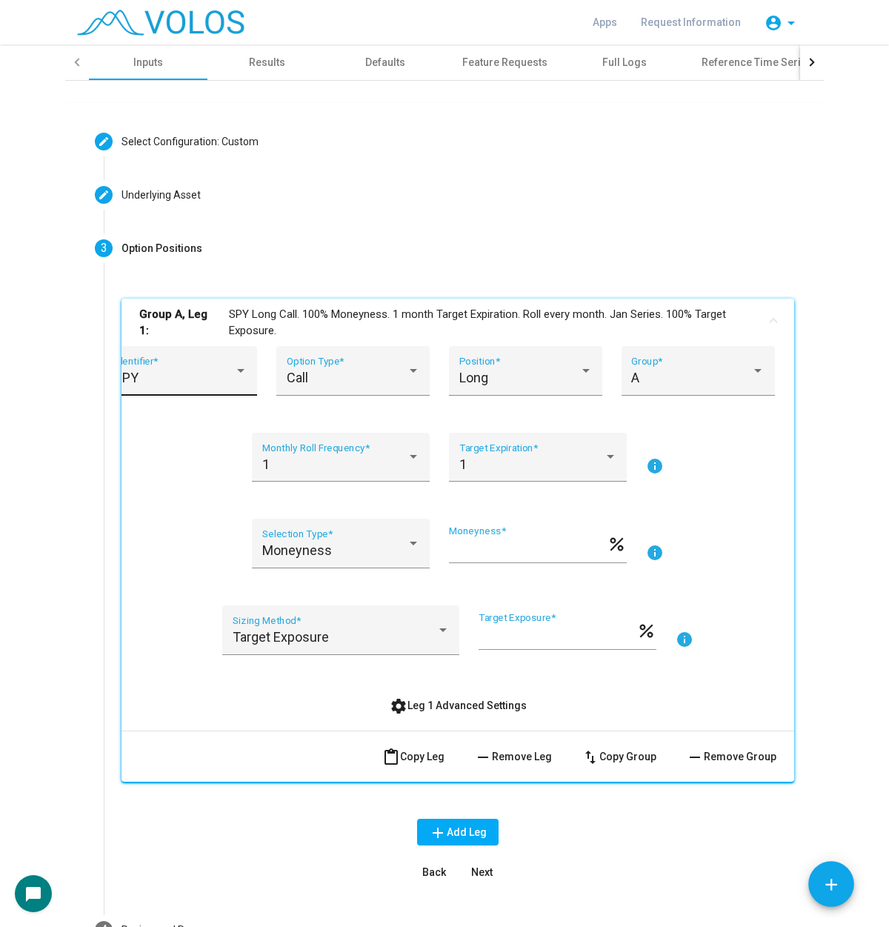
click at [179, 369] on div "SPY Identifier *" at bounding box center [180, 375] width 133 height 39
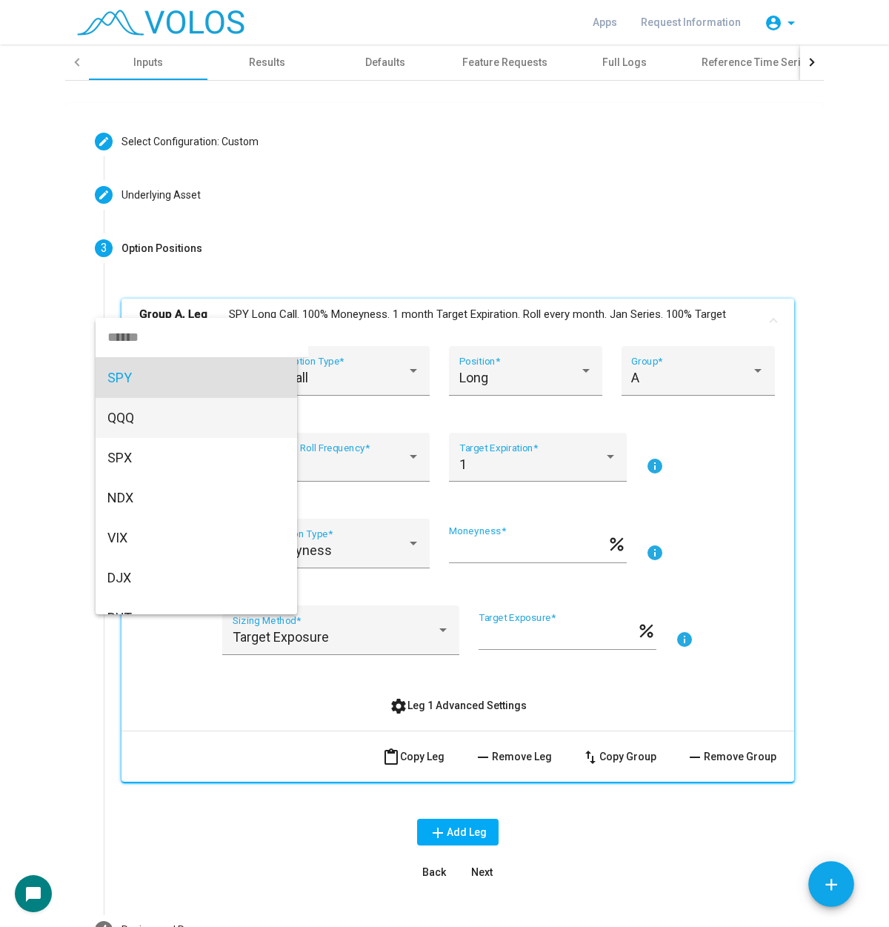
click at [213, 420] on span "QQQ" at bounding box center [196, 418] width 178 height 40
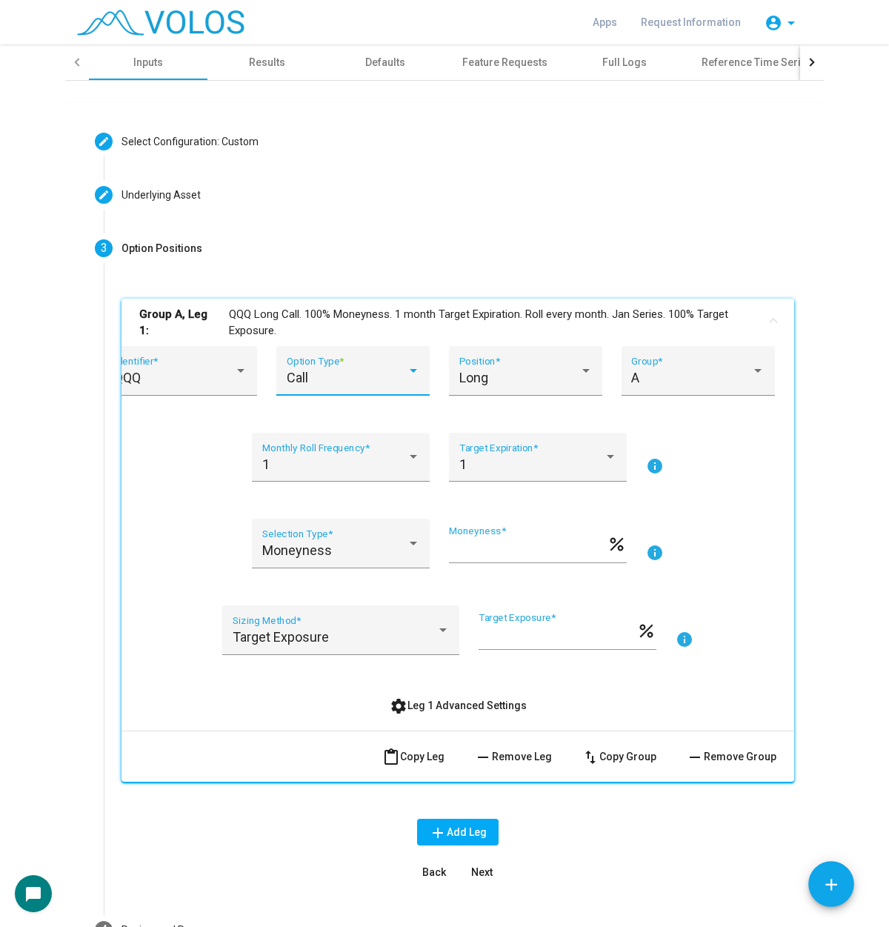
click at [370, 381] on div "Call" at bounding box center [347, 377] width 120 height 15
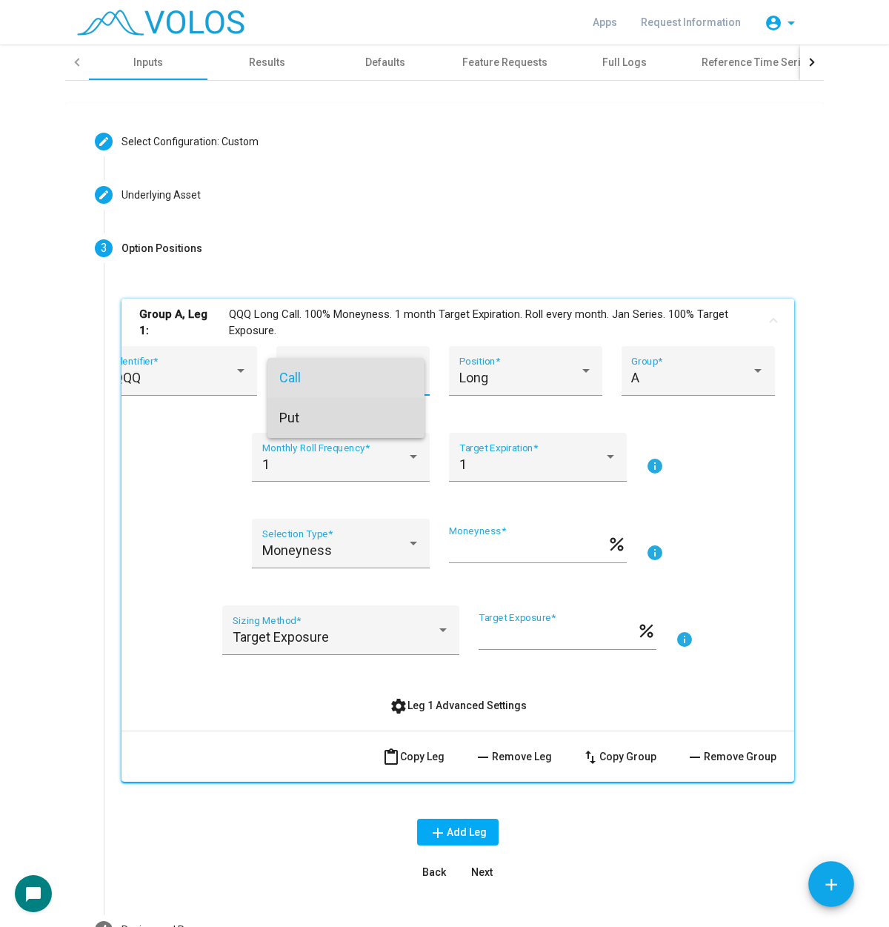
click at [332, 432] on span "Put" at bounding box center [345, 418] width 133 height 40
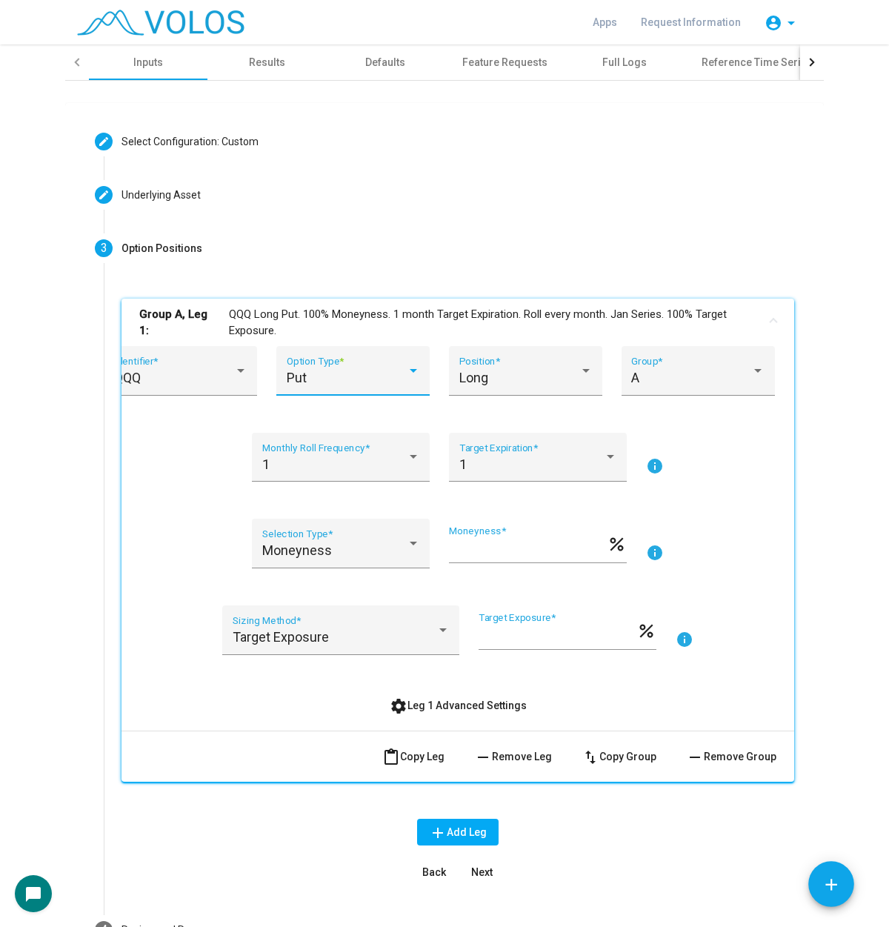
click at [458, 555] on input "***" at bounding box center [528, 549] width 158 height 15
type input "**"
click at [461, 696] on button "settings Leg 1 Advanced Settings" at bounding box center [458, 705] width 161 height 27
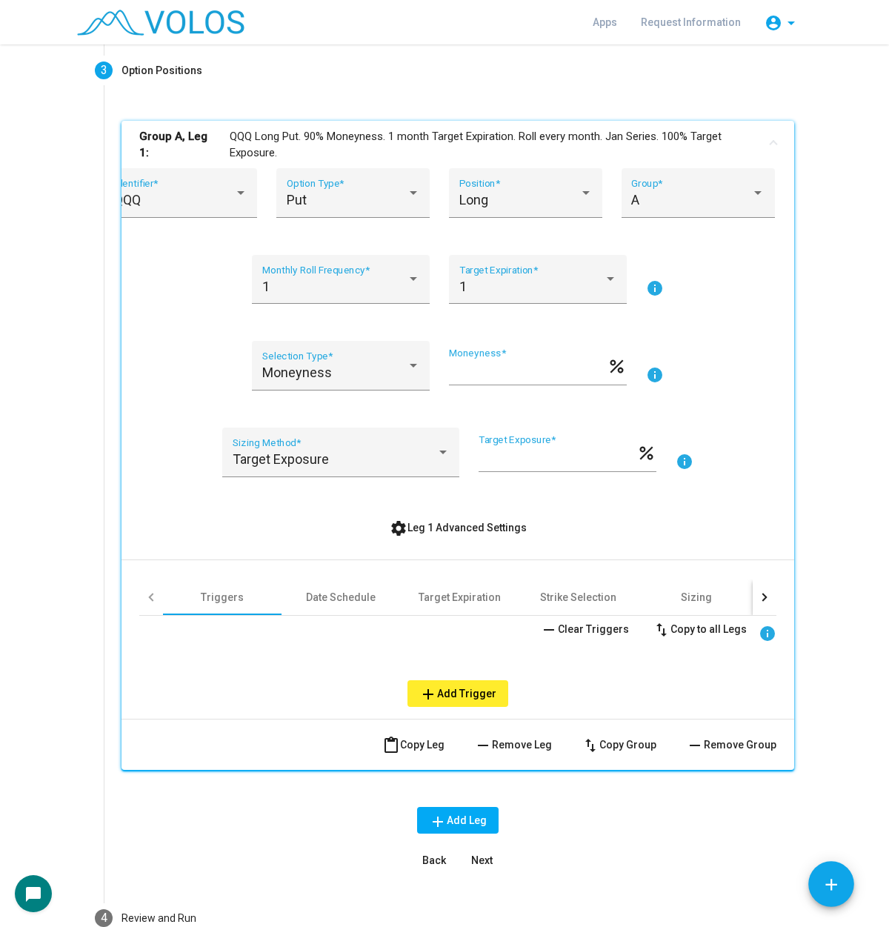
scroll to position [185, 0]
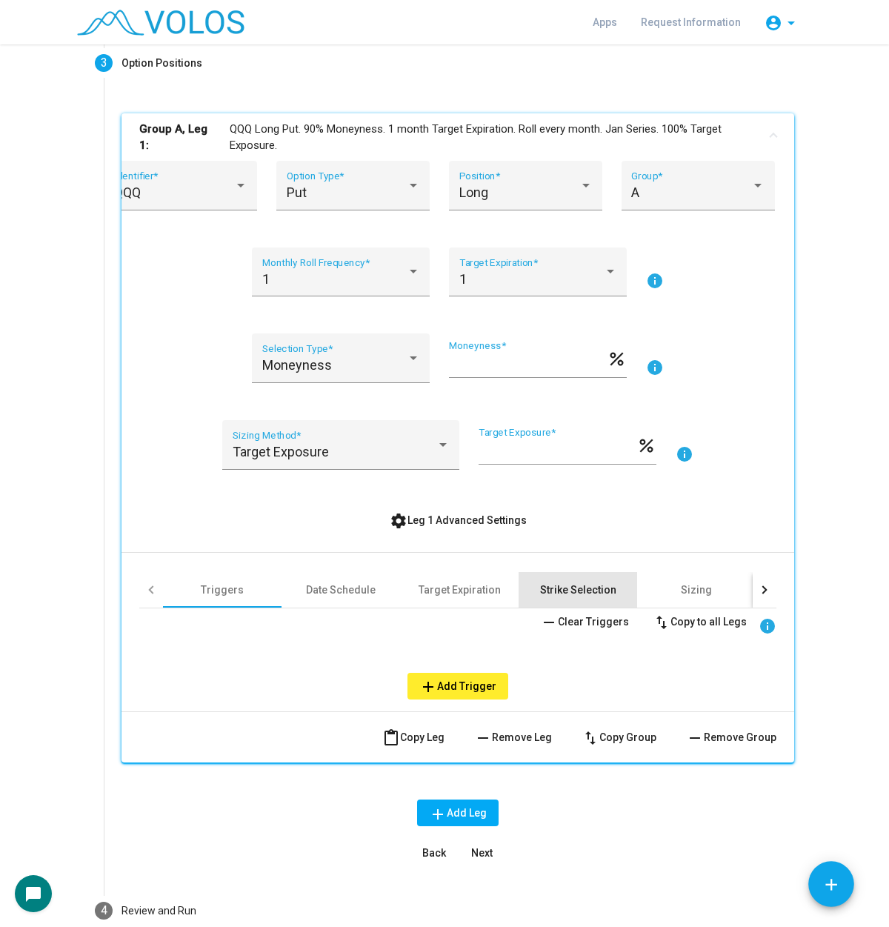
click at [564, 594] on div "Strike Selection" at bounding box center [578, 589] width 76 height 15
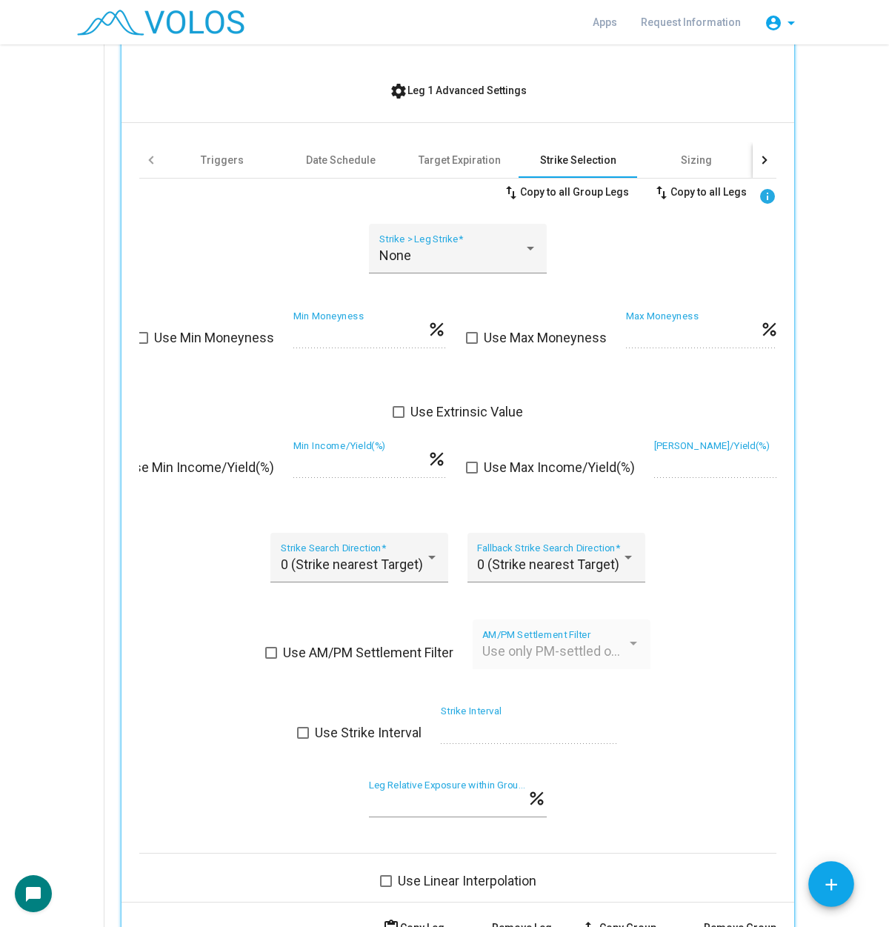
scroll to position [555, 0]
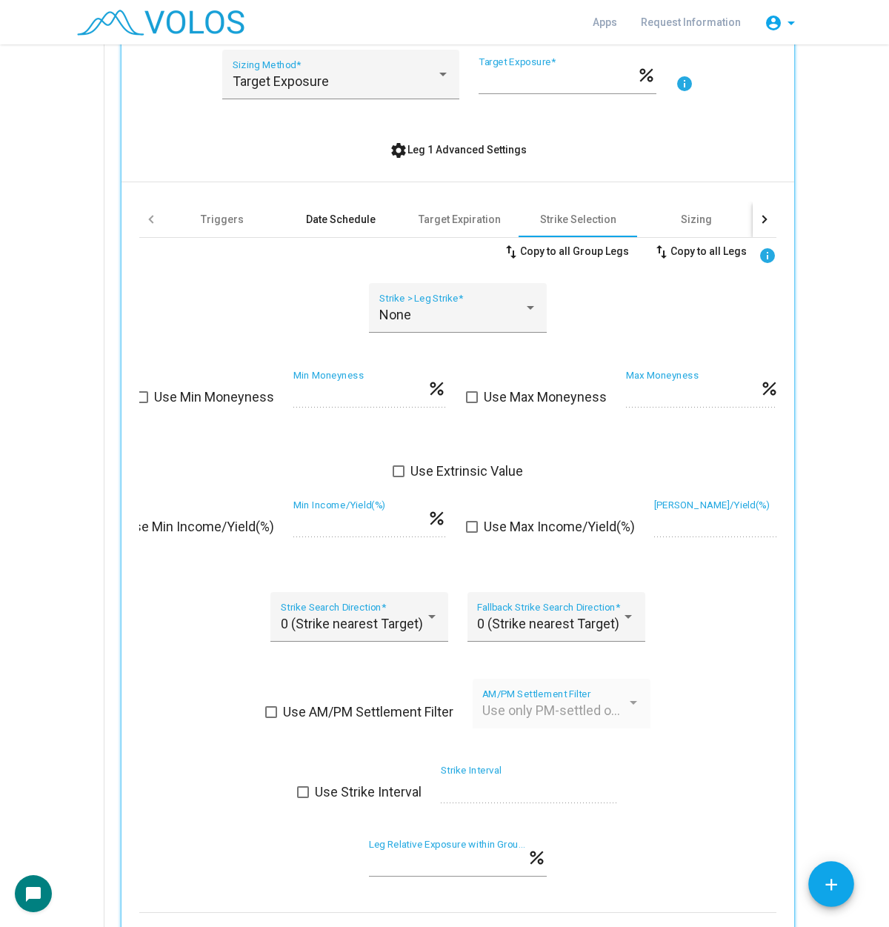
click at [294, 215] on div "Date Schedule" at bounding box center [340, 219] width 118 height 36
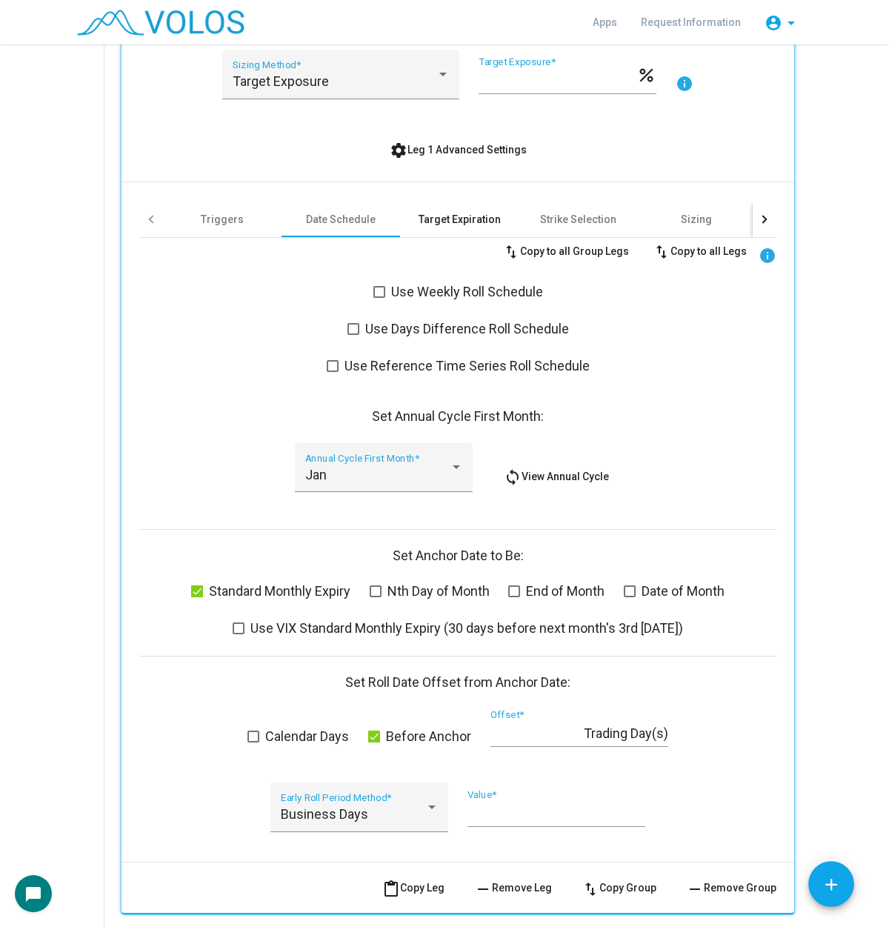
click at [438, 224] on div "Target Expiration" at bounding box center [459, 219] width 82 height 15
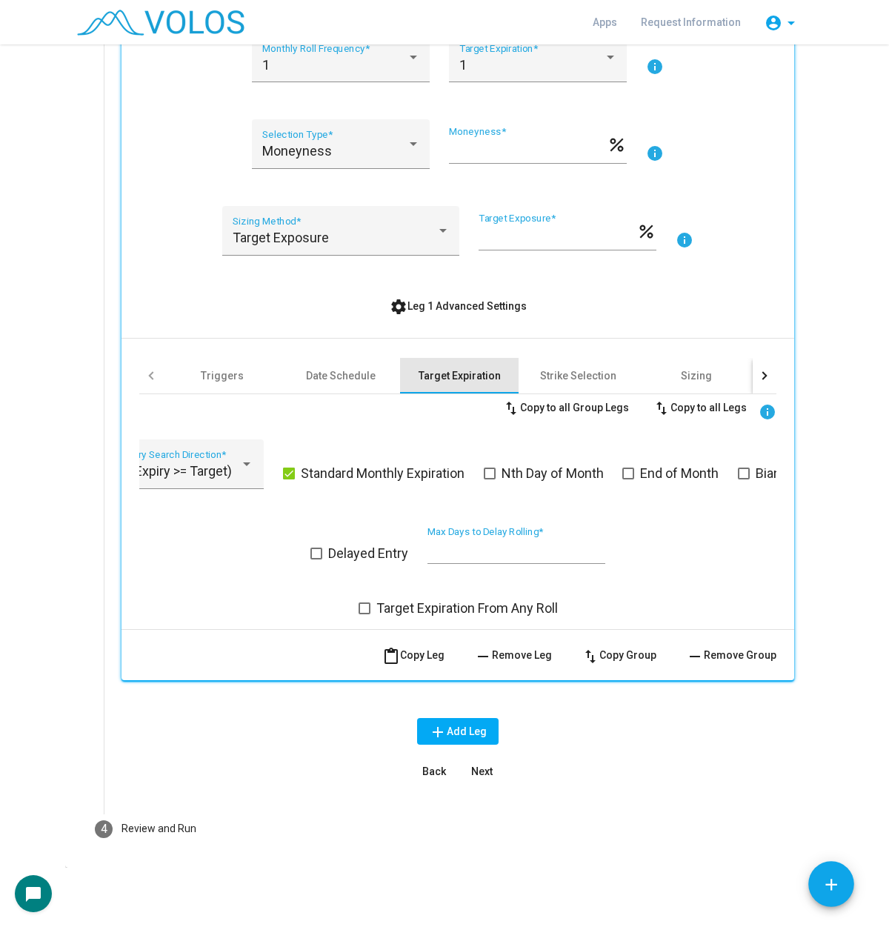
scroll to position [398, 0]
click at [547, 230] on input "***" at bounding box center [557, 237] width 158 height 15
click at [693, 372] on div "Sizing" at bounding box center [696, 376] width 31 height 15
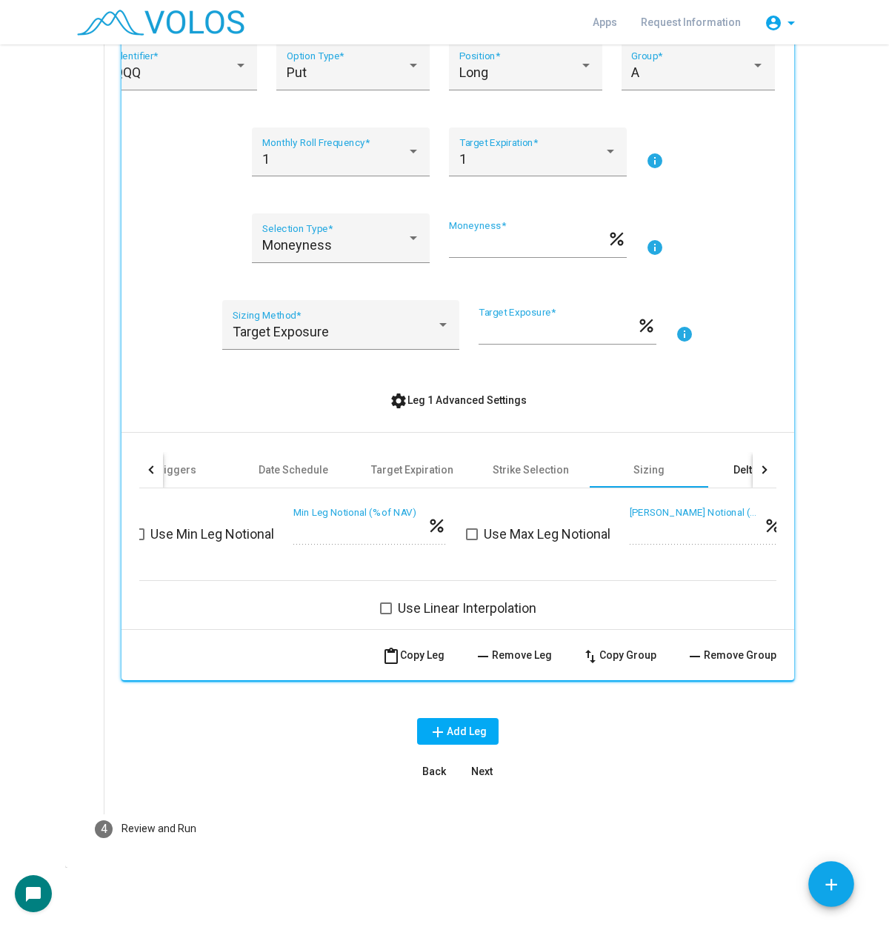
click at [723, 478] on div "Delta Hedging" at bounding box center [767, 470] width 118 height 36
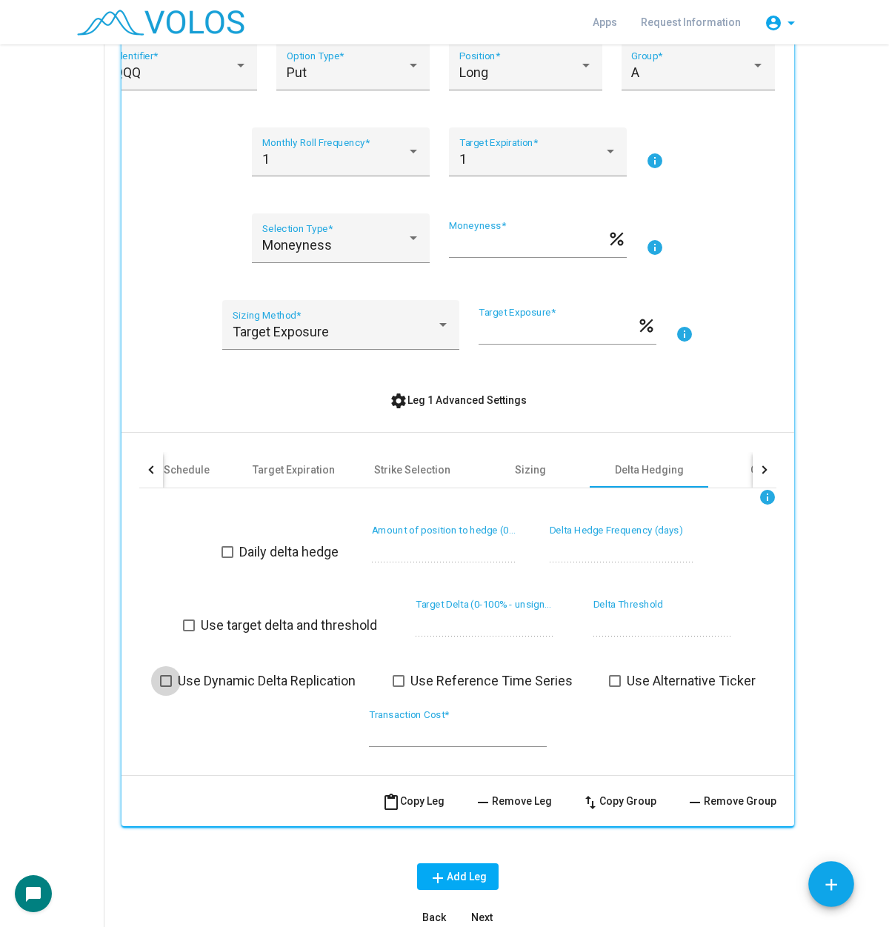
click at [283, 678] on span "Use Dynamic Delta Replication" at bounding box center [267, 681] width 178 height 18
click at [490, 397] on span "settings Leg 1 Advanced Settings" at bounding box center [458, 400] width 137 height 12
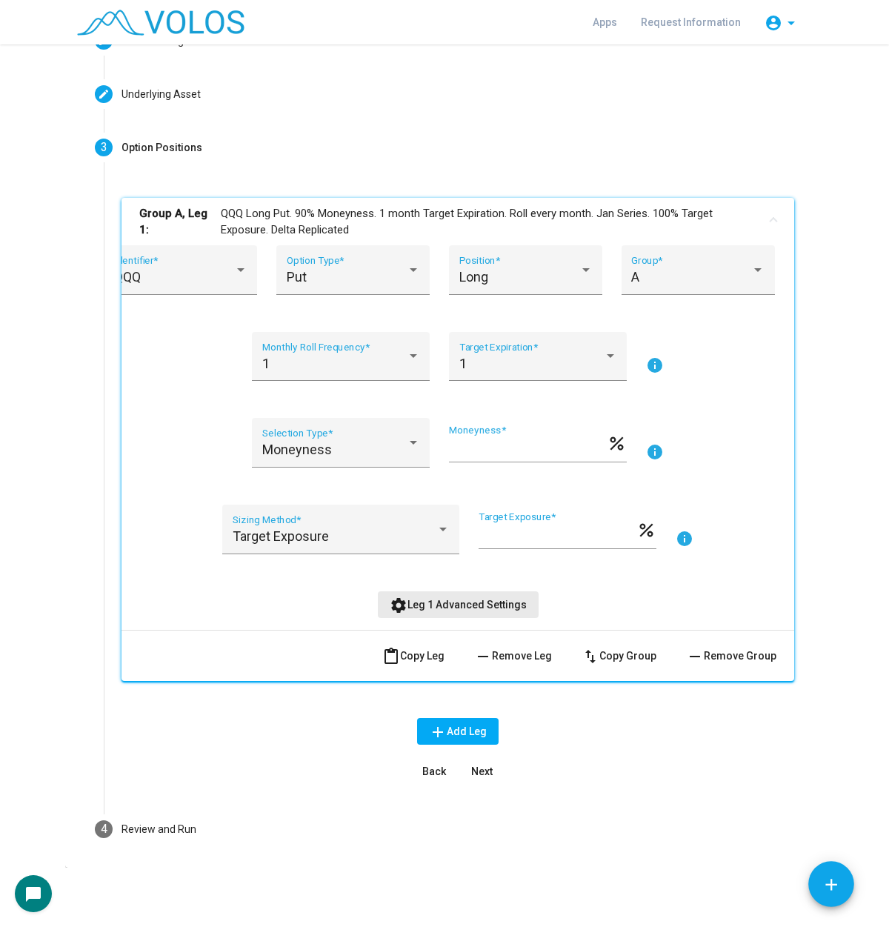
scroll to position [101, 0]
click at [404, 661] on span "content_paste Copy Leg" at bounding box center [413, 656] width 62 height 12
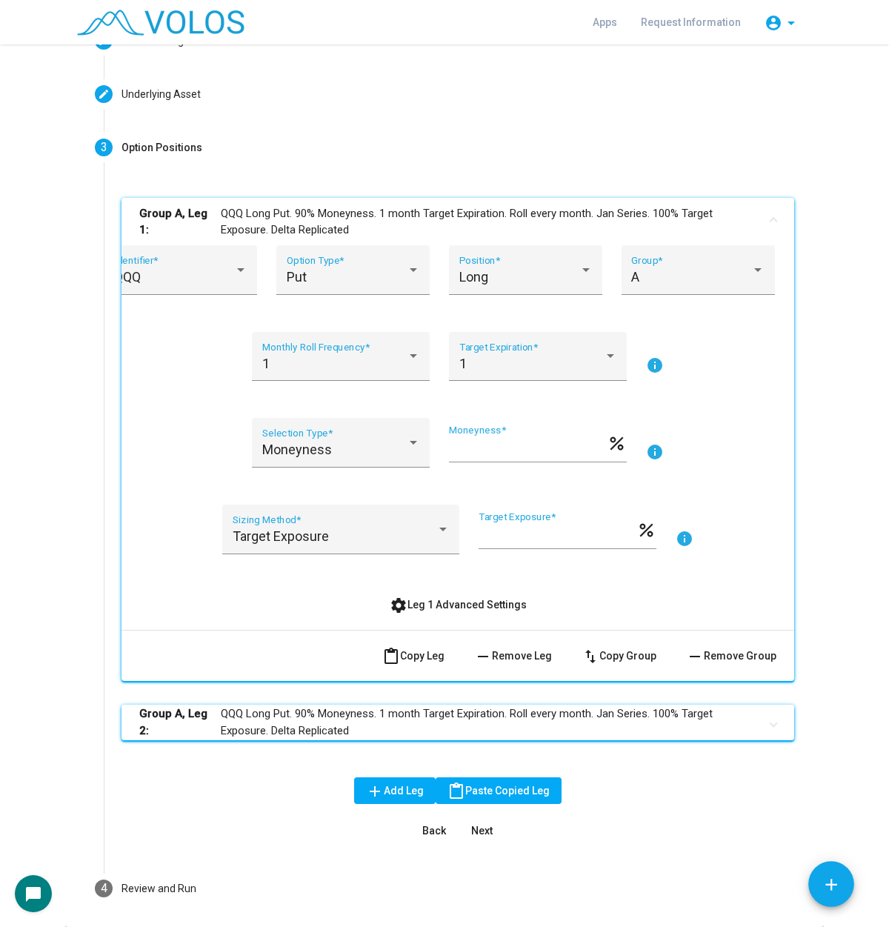
click at [474, 721] on mat-panel-title "Group A, Leg 2: QQQ Long Put. 90% Moneyness. 1 month Target Expiration. Roll ev…" at bounding box center [448, 721] width 619 height 33
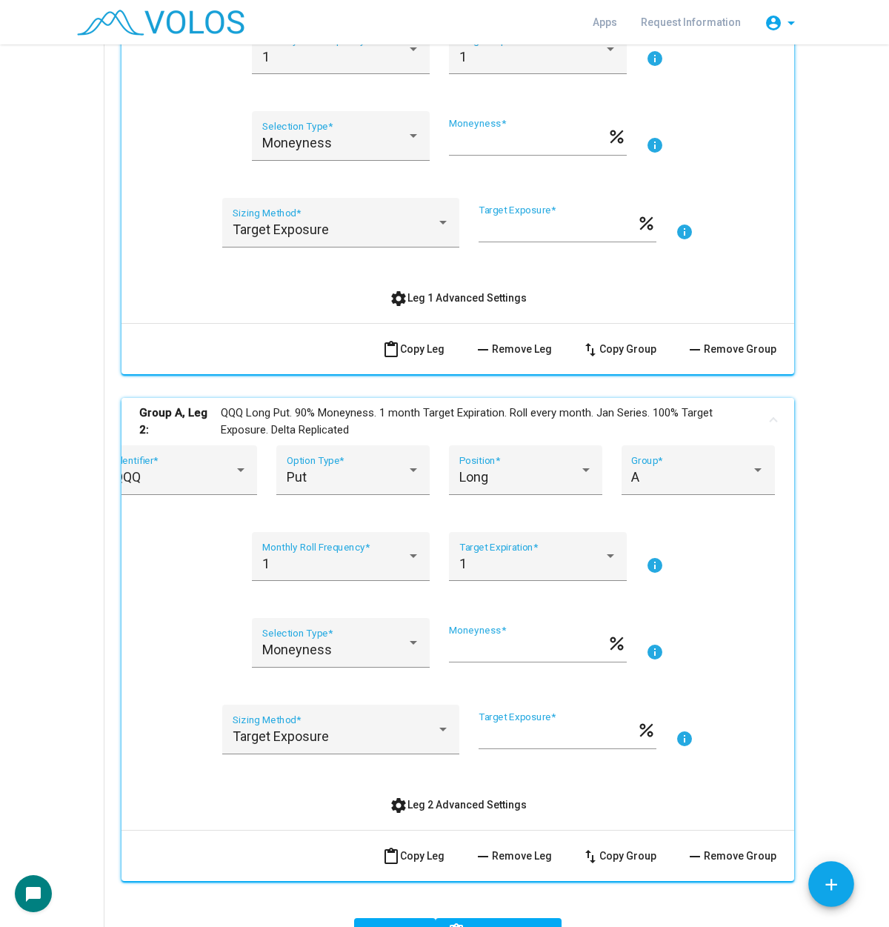
scroll to position [471, 0]
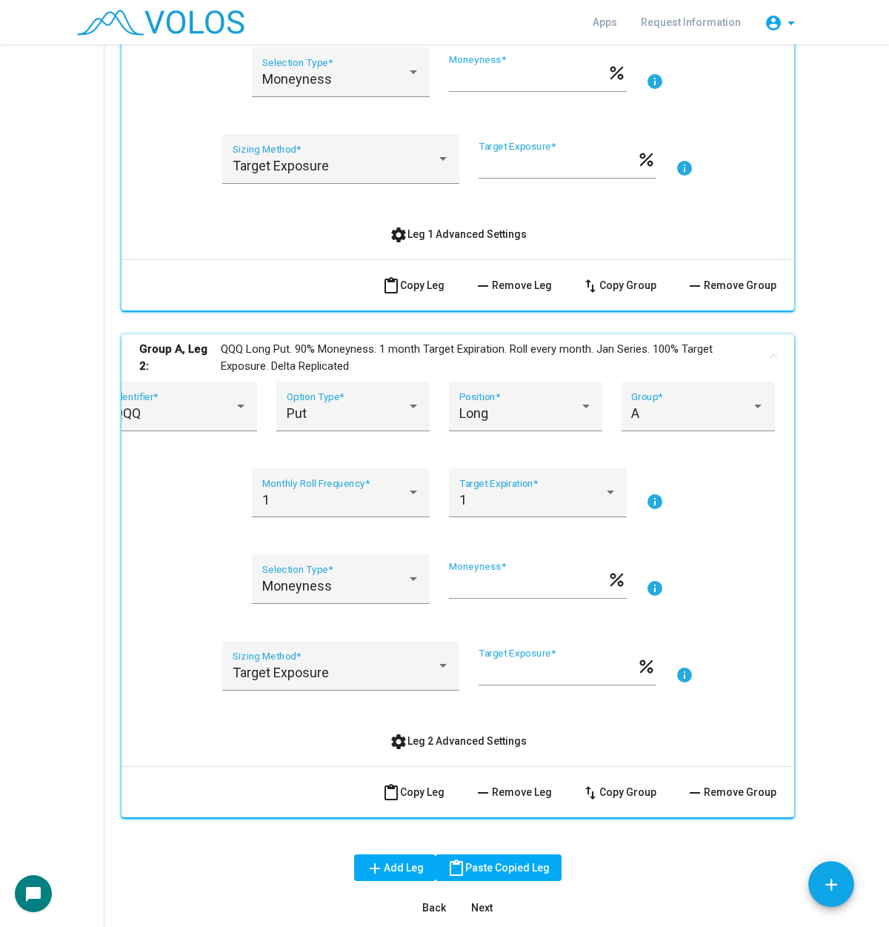
click at [454, 735] on span "settings Leg 2 Advanced Settings" at bounding box center [458, 741] width 137 height 12
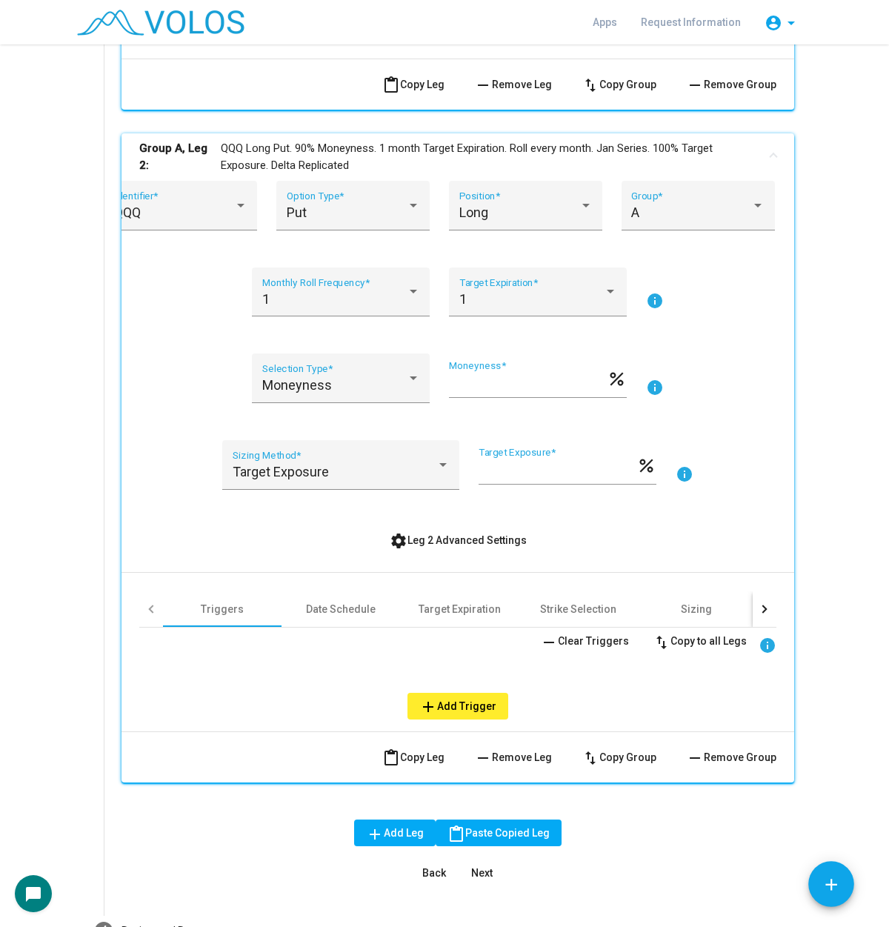
scroll to position [749, 0]
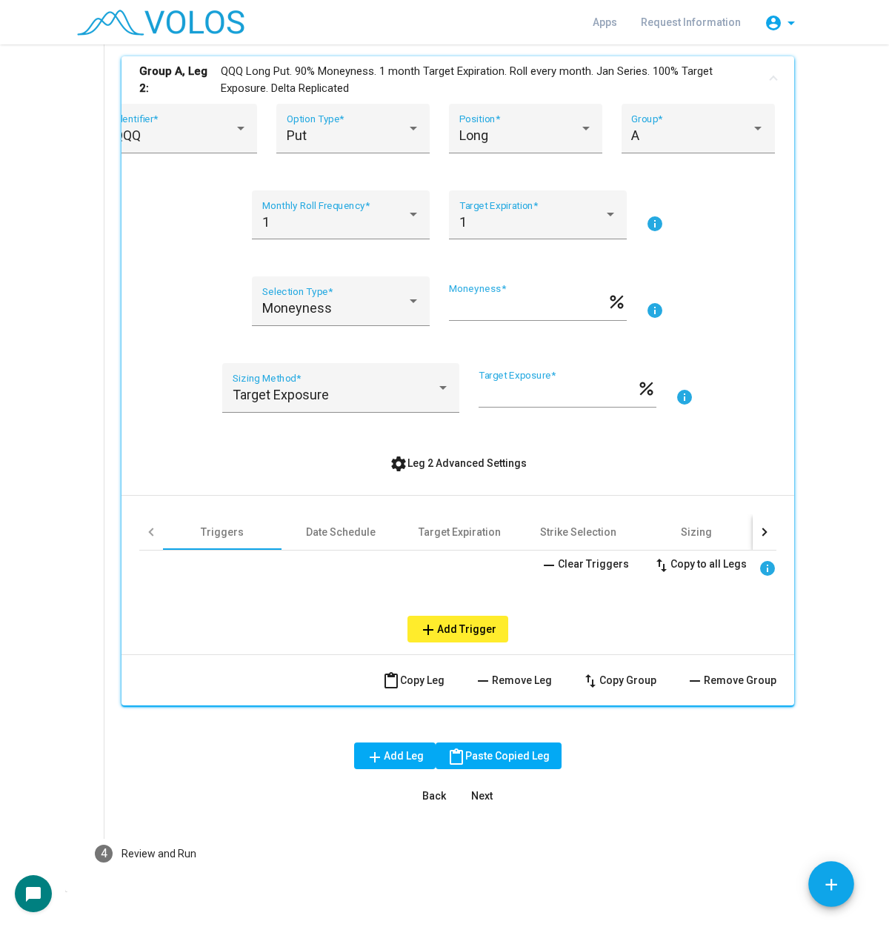
click at [758, 534] on div at bounding box center [762, 532] width 8 height 8
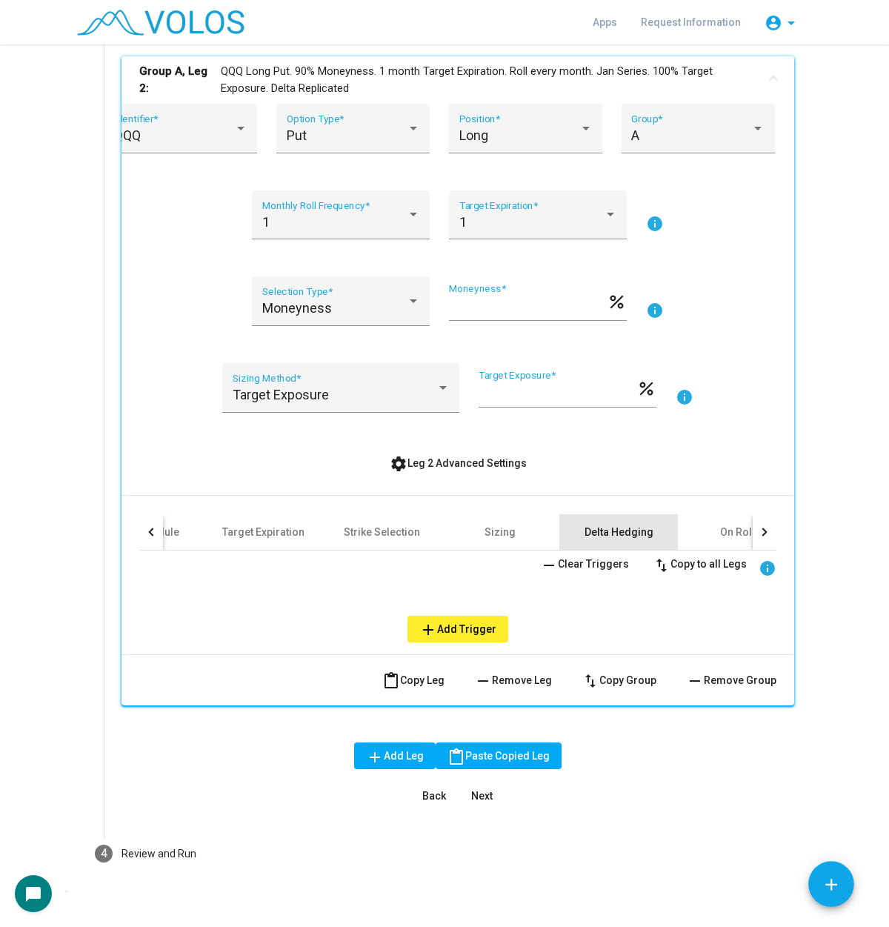
click at [646, 530] on div "Delta Hedging" at bounding box center [618, 532] width 118 height 36
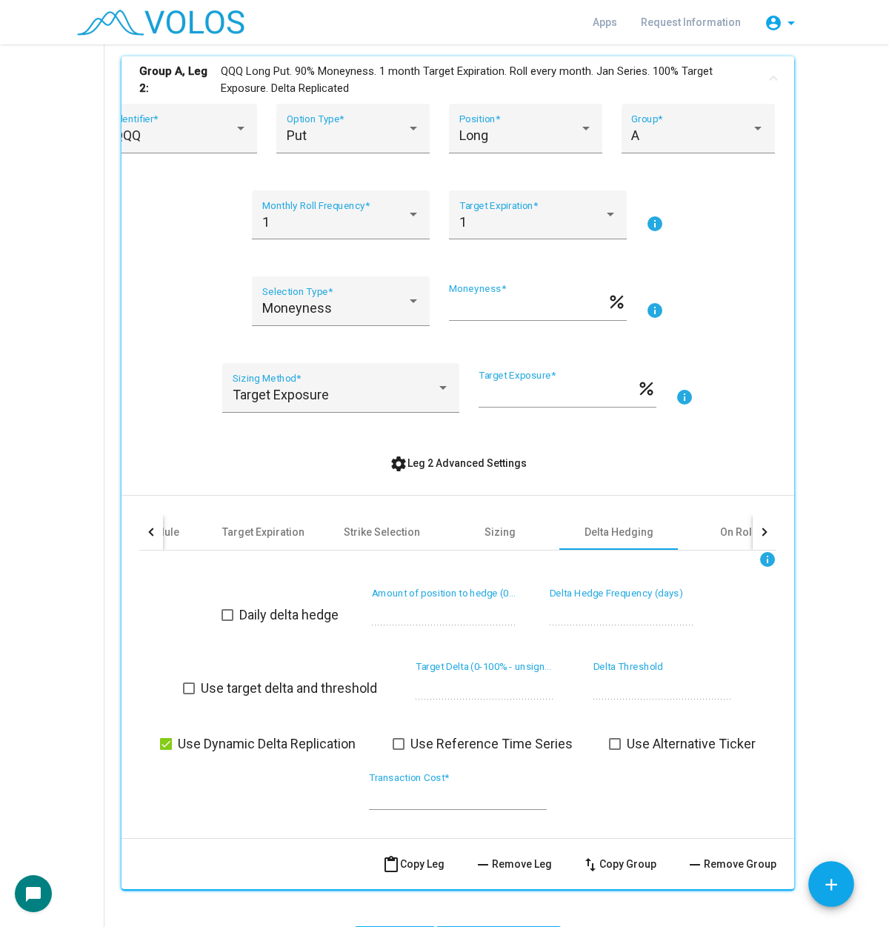
click at [256, 743] on span "Use Dynamic Delta Replication" at bounding box center [267, 744] width 178 height 18
click at [490, 464] on span "settings Leg 2 Advanced Settings" at bounding box center [458, 463] width 137 height 12
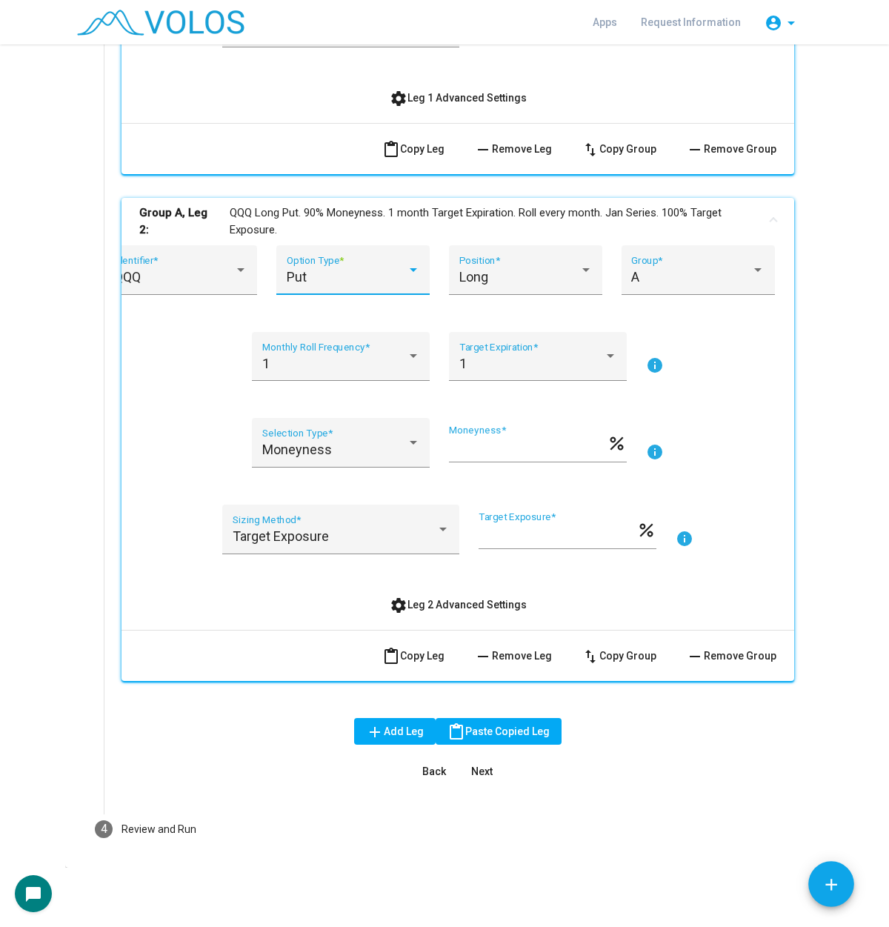
click at [367, 278] on div "Put" at bounding box center [347, 277] width 120 height 15
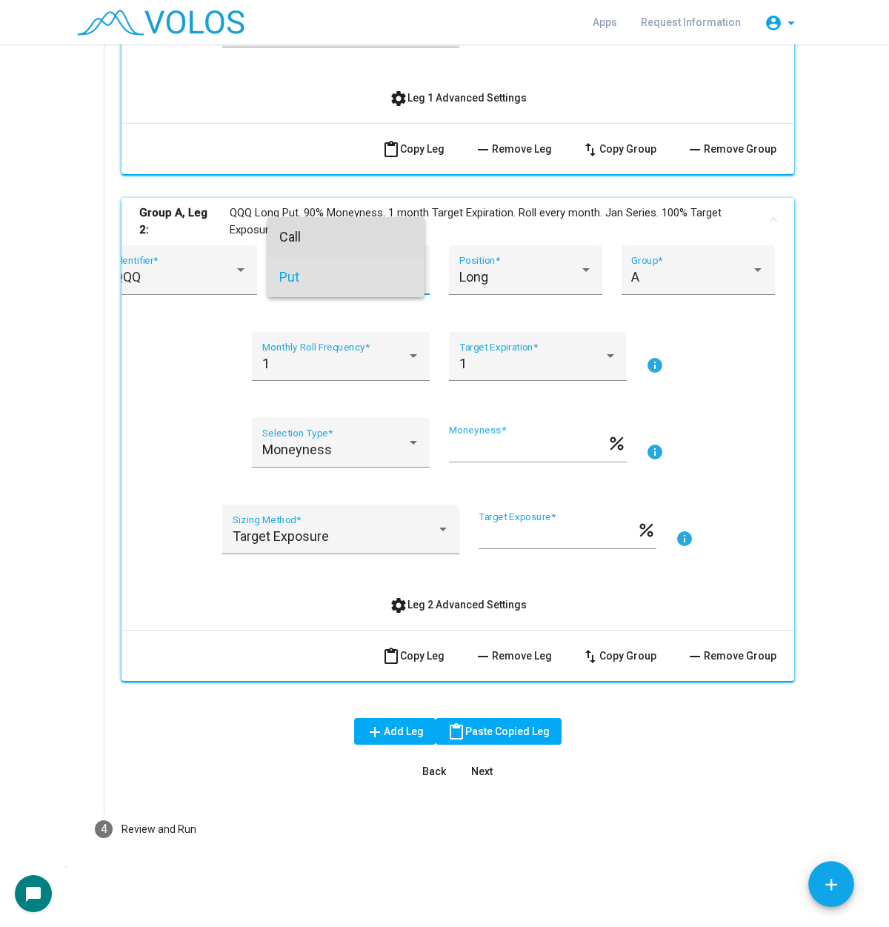
click at [398, 241] on span "Call" at bounding box center [345, 237] width 133 height 40
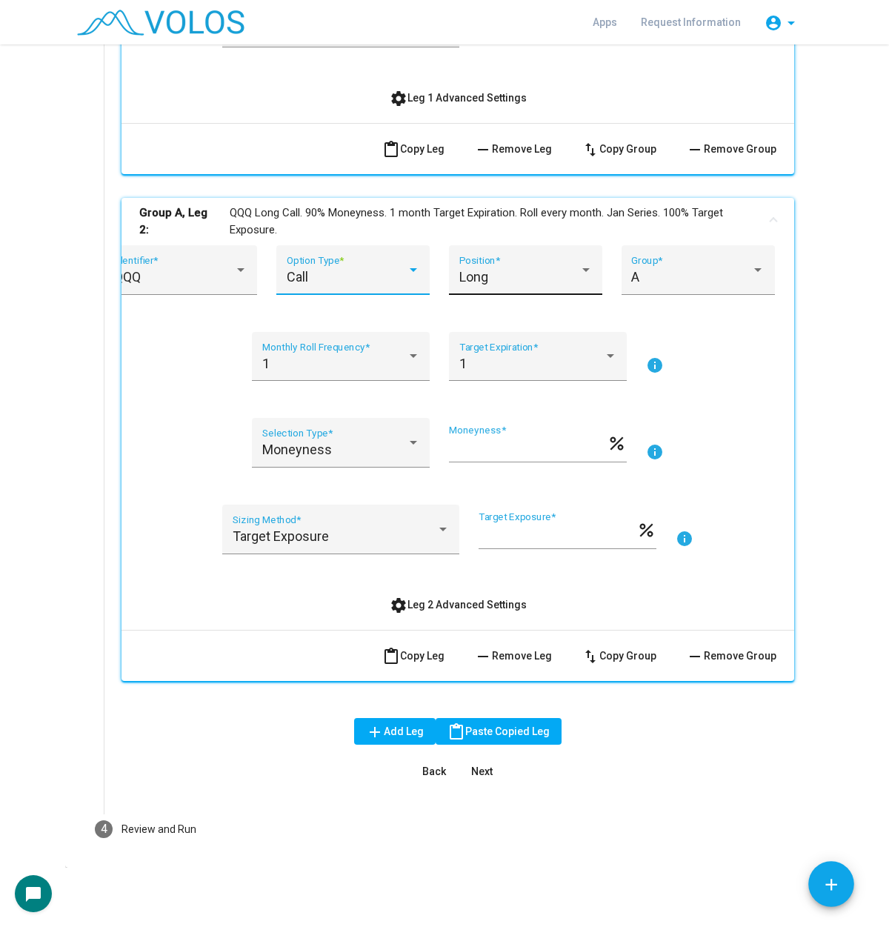
click at [474, 274] on span "Long" at bounding box center [473, 277] width 29 height 16
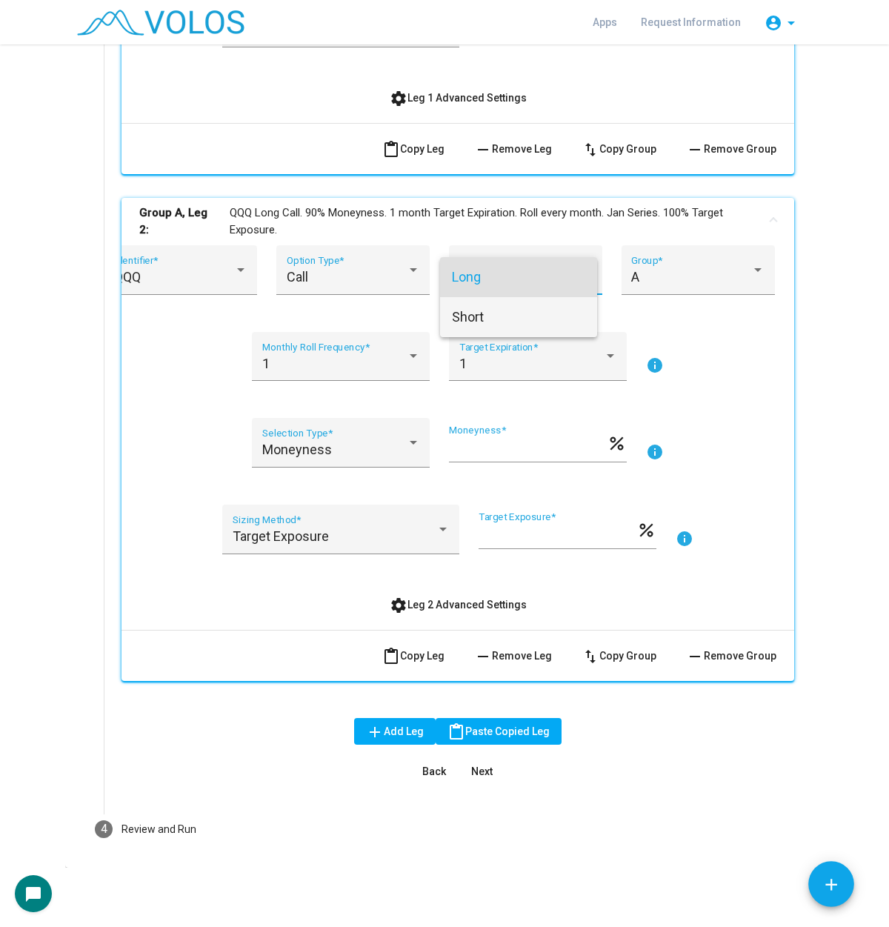
click at [493, 321] on span "Short" at bounding box center [518, 317] width 133 height 40
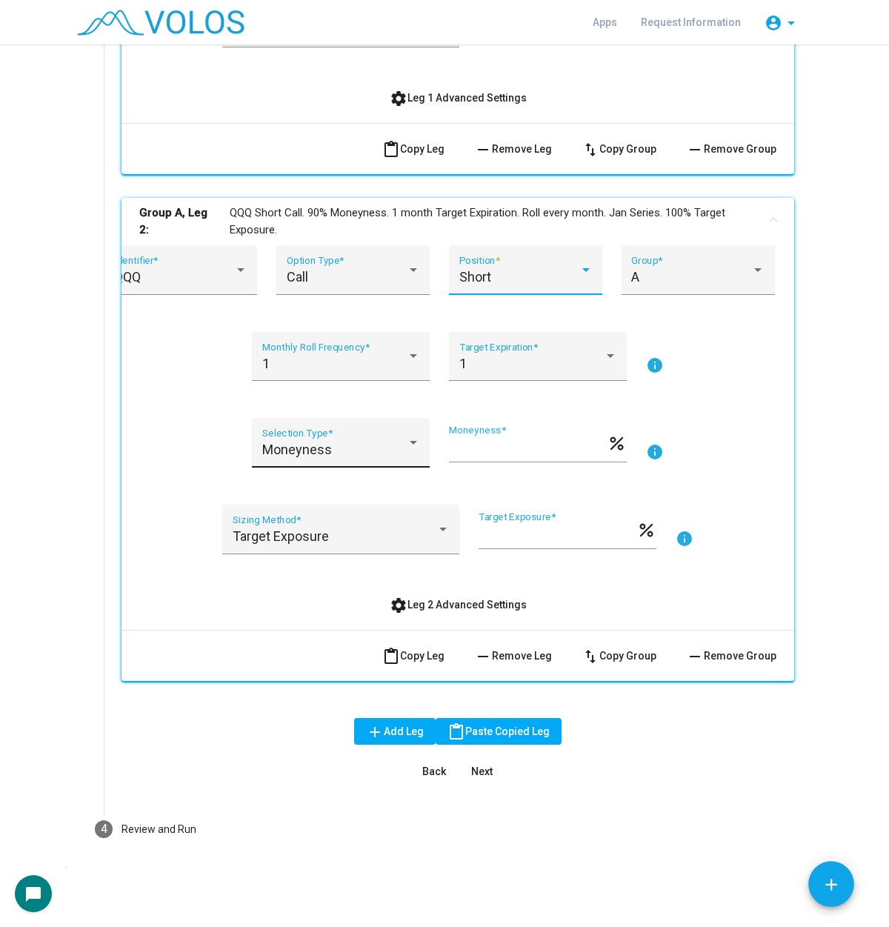
click at [358, 438] on div "Moneyness Selection Type *" at bounding box center [341, 447] width 158 height 39
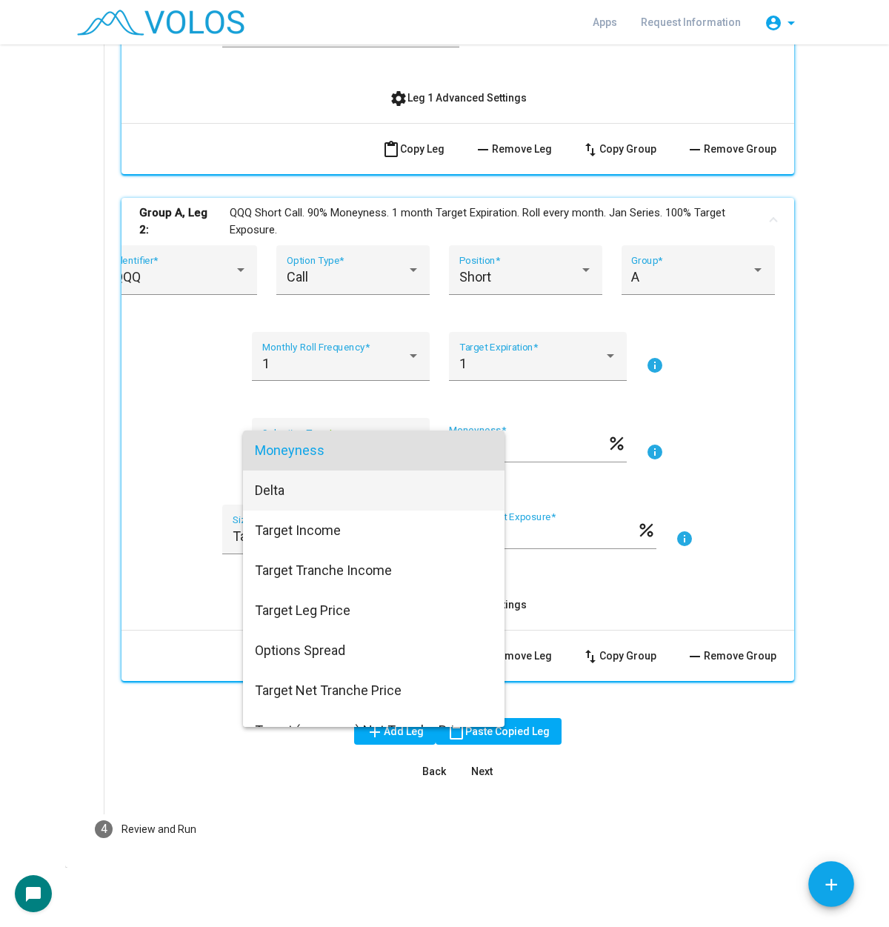
click at [342, 494] on span "Delta" at bounding box center [374, 490] width 238 height 40
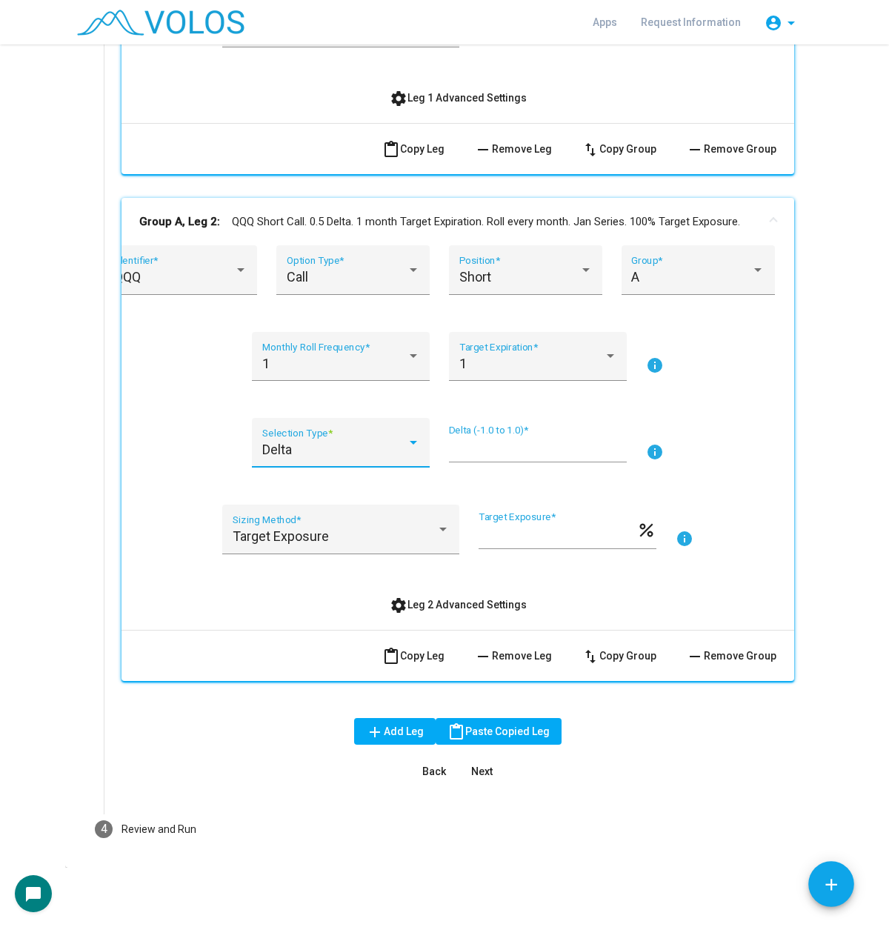
click at [483, 449] on input "***" at bounding box center [538, 448] width 178 height 15
type input "****"
click at [480, 763] on button "Next" at bounding box center [481, 771] width 47 height 27
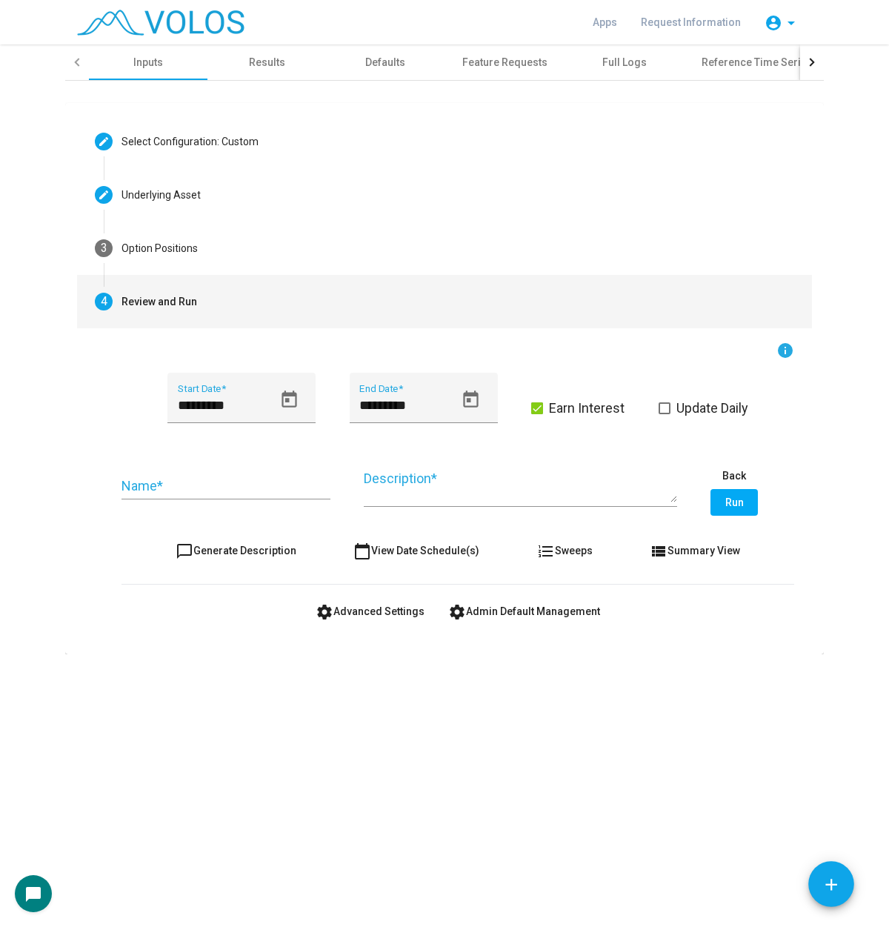
click at [236, 558] on button "chat_bubble_outline Generate Description" at bounding box center [236, 550] width 144 height 27
type textarea "**********"
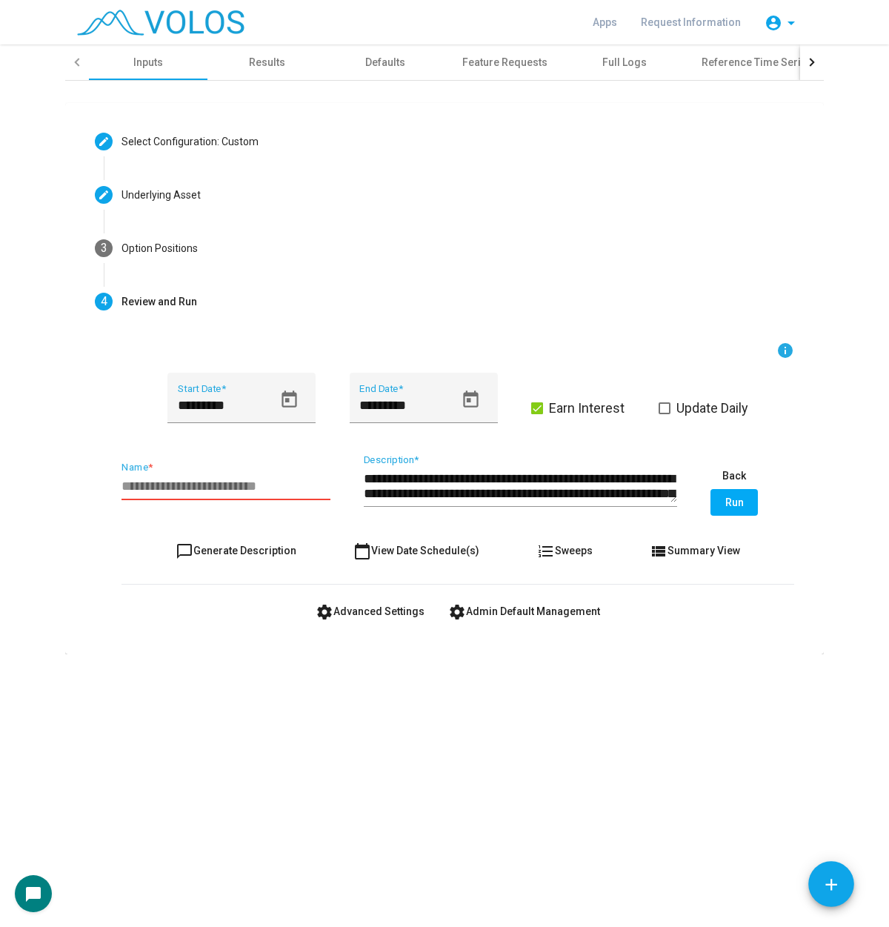
click at [236, 483] on input "Name *" at bounding box center [225, 485] width 209 height 15
click at [732, 399] on span "Update Daily" at bounding box center [712, 408] width 72 height 18
click at [150, 486] on input "**********" at bounding box center [225, 485] width 209 height 15
type input "**********"
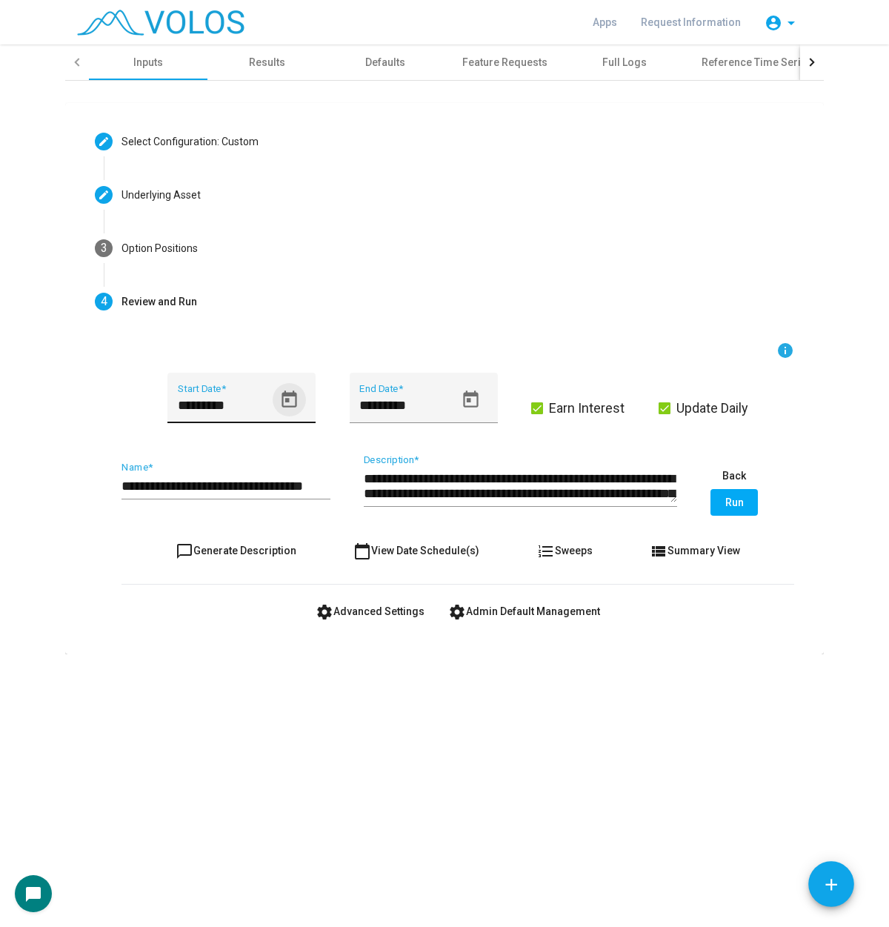
click at [285, 400] on icon "Open calendar" at bounding box center [288, 398] width 15 height 17
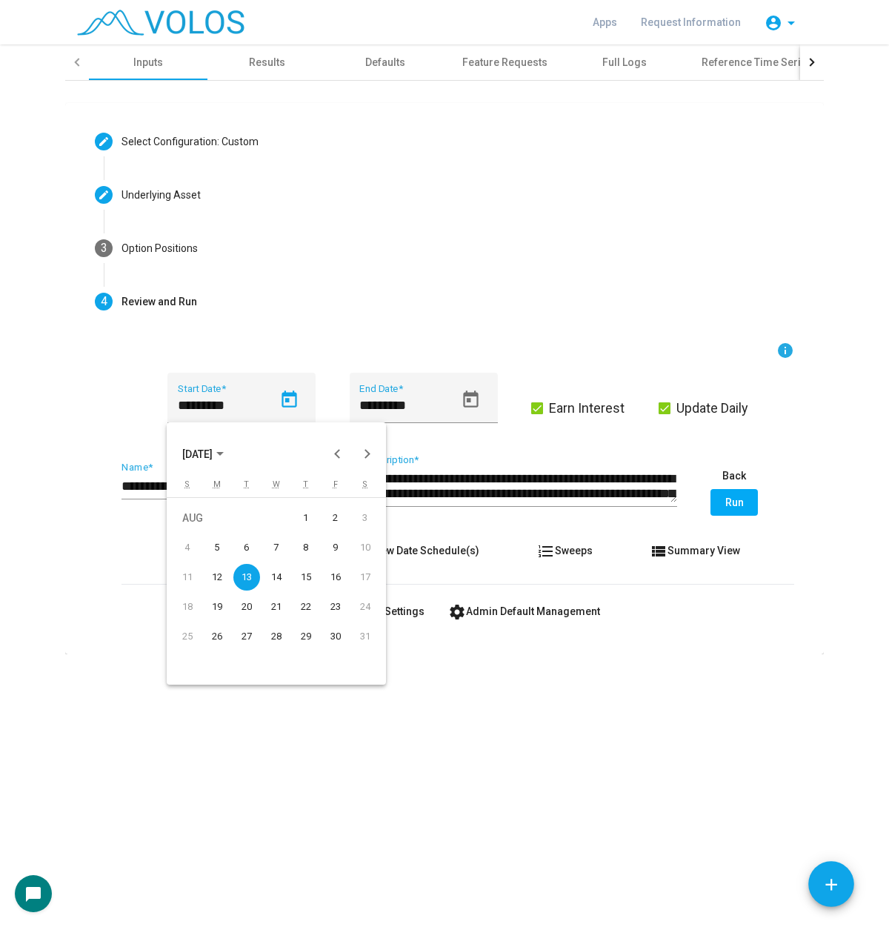
click at [195, 467] on button "AUG 2024" at bounding box center [202, 453] width 65 height 30
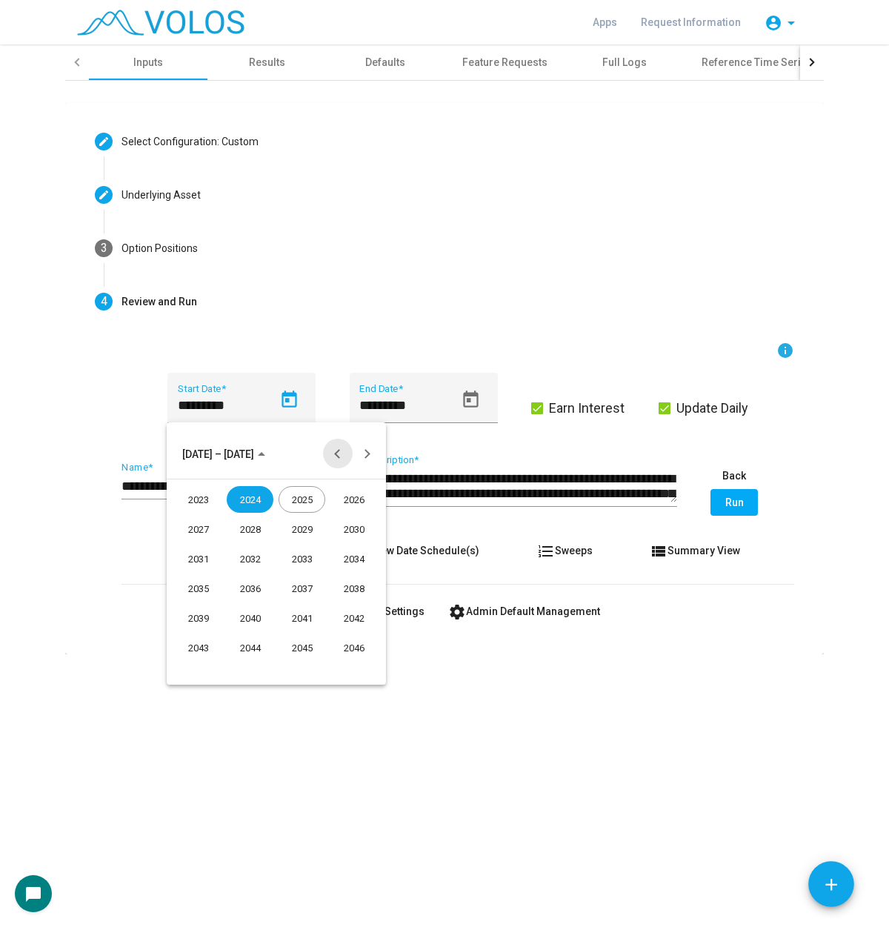
click at [343, 454] on button "Previous 24 years" at bounding box center [338, 453] width 30 height 30
click at [239, 623] on div "2016" at bounding box center [250, 617] width 47 height 27
click at [207, 527] on div "JAN" at bounding box center [198, 528] width 47 height 27
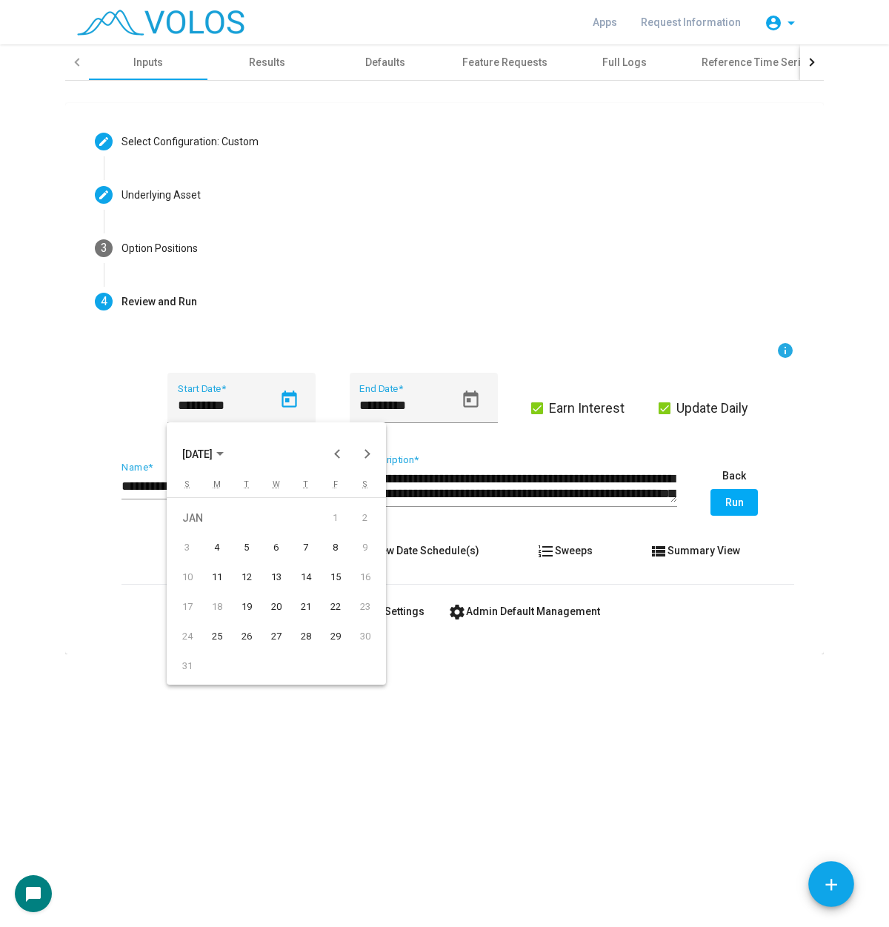
drag, startPoint x: 207, startPoint y: 527, endPoint x: 222, endPoint y: 547, distance: 24.3
click at [222, 547] on tr "3 4 5 6 7 8 9" at bounding box center [276, 548] width 207 height 30
click at [223, 547] on div "4" at bounding box center [217, 547] width 27 height 27
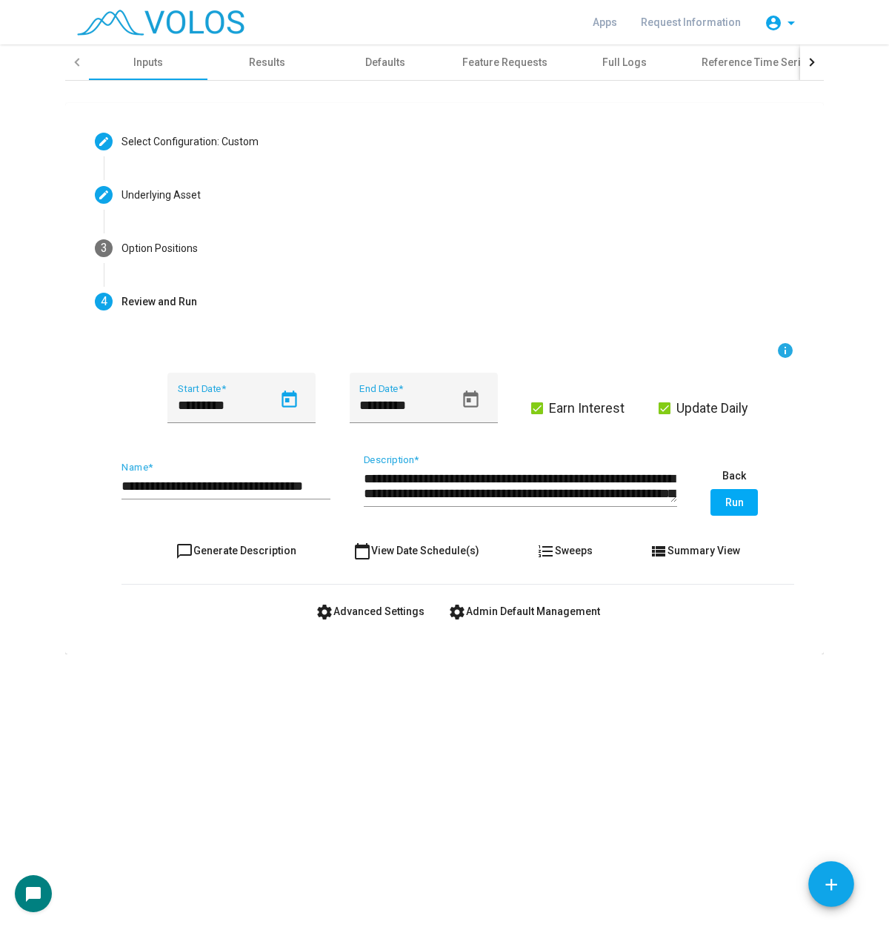
type input "********"
click at [243, 561] on button "chat_bubble_outline Generate Description" at bounding box center [236, 550] width 144 height 27
click at [369, 608] on span "settings Advanced Settings" at bounding box center [370, 611] width 109 height 12
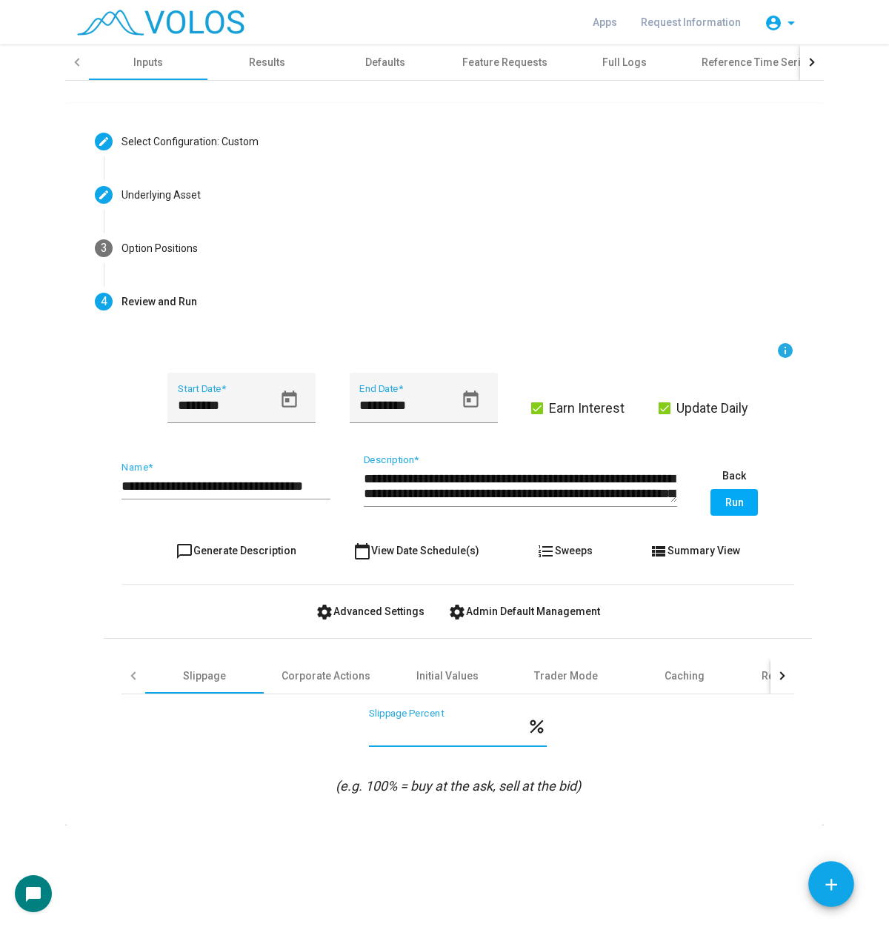
click at [385, 728] on input "***" at bounding box center [448, 731] width 158 height 15
type input "**"
click at [731, 502] on span "Run" at bounding box center [734, 502] width 19 height 12
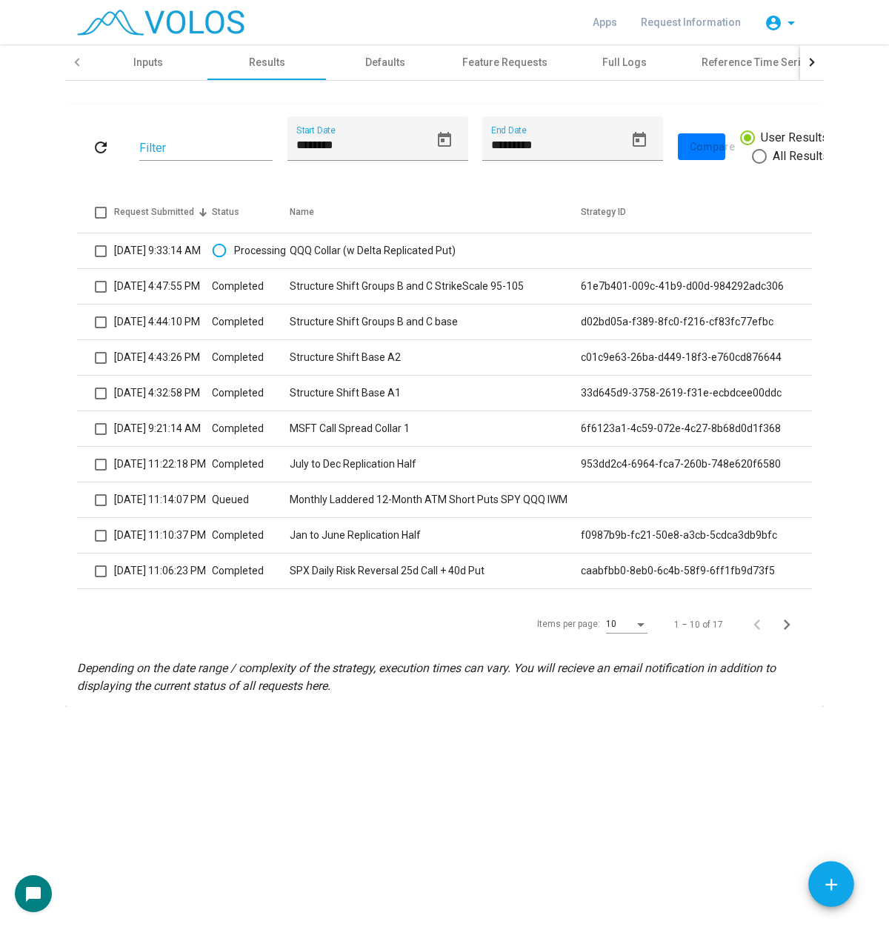
click at [104, 130] on div "refresh Filter ******** Start Date ********* End Date Compare User Results All …" at bounding box center [444, 146] width 735 height 61
click at [101, 144] on mat-icon "refresh" at bounding box center [101, 147] width 18 height 18
click at [105, 139] on mat-icon "refresh" at bounding box center [101, 147] width 18 height 18
click at [90, 144] on button "refresh" at bounding box center [100, 146] width 47 height 27
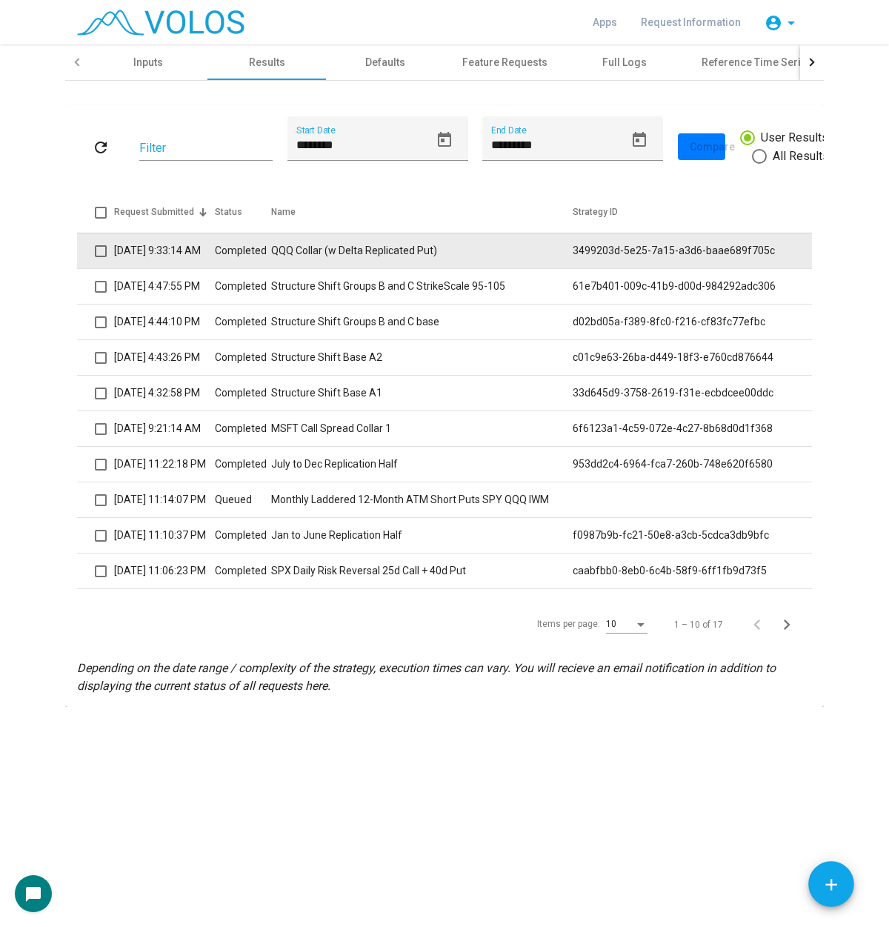
click at [427, 261] on td "QQQ Collar (w Delta Replicated Put)" at bounding box center [421, 251] width 301 height 36
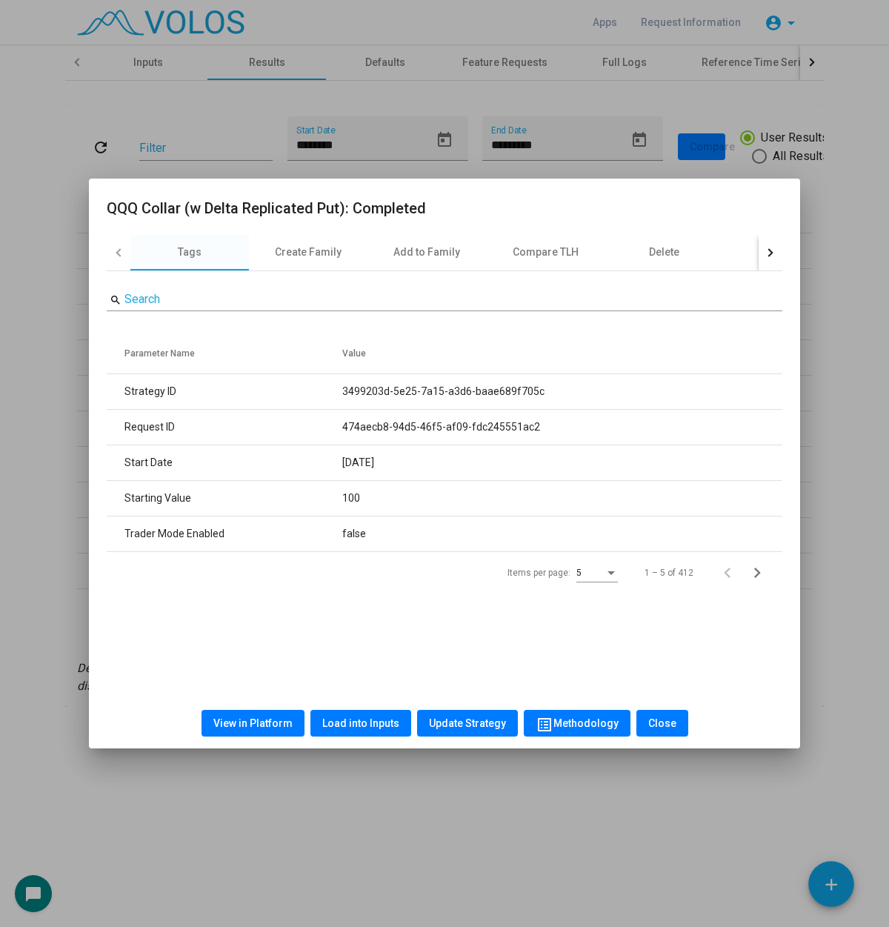
click at [281, 718] on span "View in Platform" at bounding box center [252, 723] width 79 height 12
drag, startPoint x: 607, startPoint y: 702, endPoint x: 597, endPoint y: 712, distance: 14.7
click at [605, 702] on div "View in Platform Load into Inputs Update Strategy list_alt Methodology Close" at bounding box center [444, 723] width 675 height 50
click at [595, 717] on span "list_alt Methodology" at bounding box center [576, 723] width 83 height 12
drag, startPoint x: 108, startPoint y: 209, endPoint x: 343, endPoint y: 216, distance: 234.9
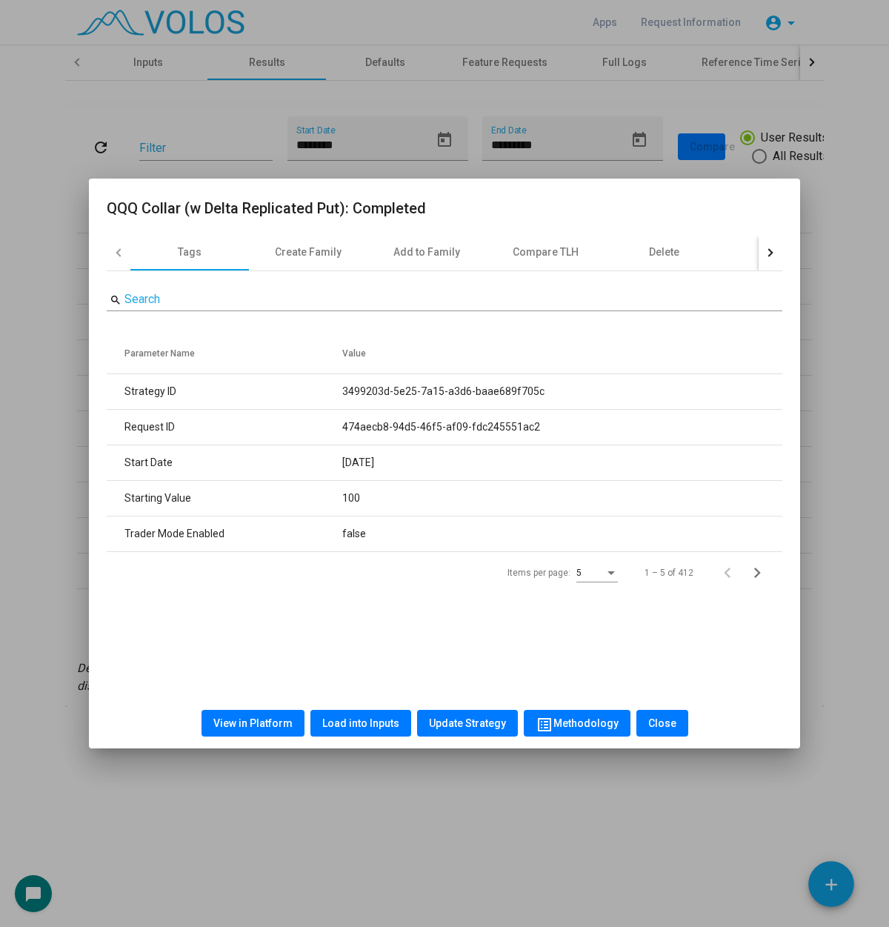
click at [343, 216] on h2 "QQQ Collar (w Delta Replicated Put): Completed" at bounding box center [444, 208] width 675 height 24
copy h2 "QQQ Collar (w Delta Replicated Put)"
click at [109, 250] on div at bounding box center [119, 253] width 24 height 36
click at [116, 213] on h2 "QQQ Collar (w Delta Replicated Put): Completed" at bounding box center [444, 208] width 675 height 24
click at [108, 213] on h2 "QQQ Collar (w Delta Replicated Put): Completed" at bounding box center [444, 208] width 675 height 24
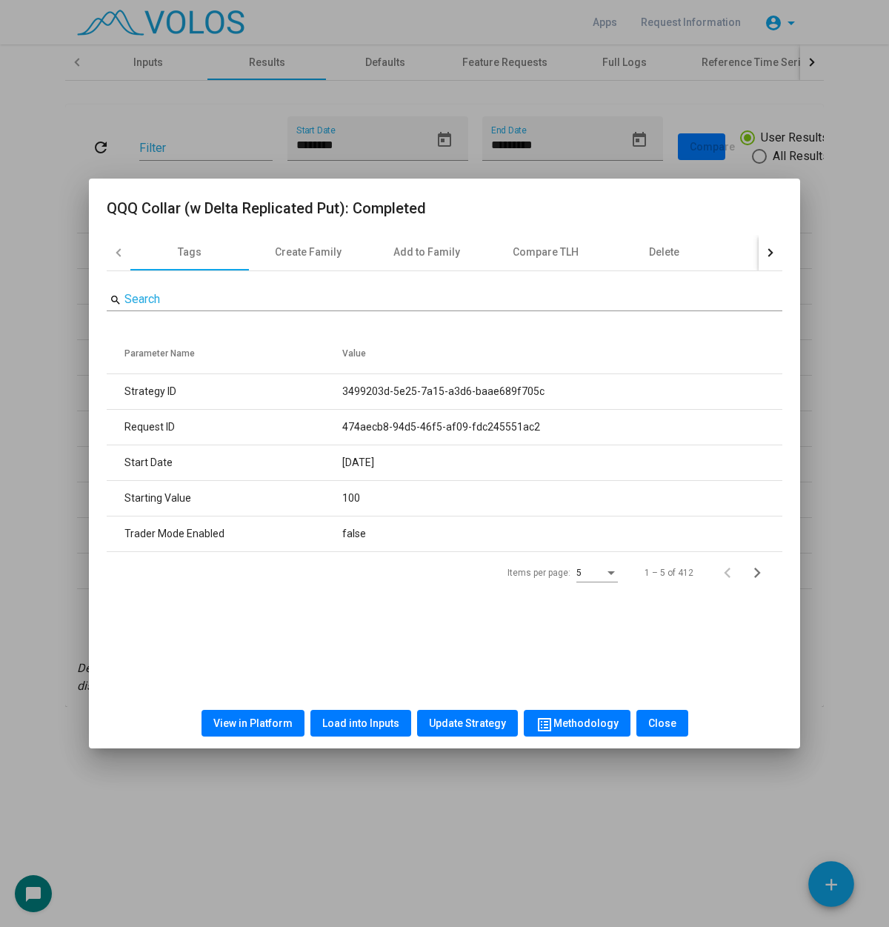
drag, startPoint x: 108, startPoint y: 210, endPoint x: 338, endPoint y: 198, distance: 229.9
click at [339, 198] on h2 "QQQ Collar (w Delta Replicated Put): Completed" at bounding box center [444, 208] width 675 height 24
copy h2 "QQQ Collar (w Delta Replicated Put"
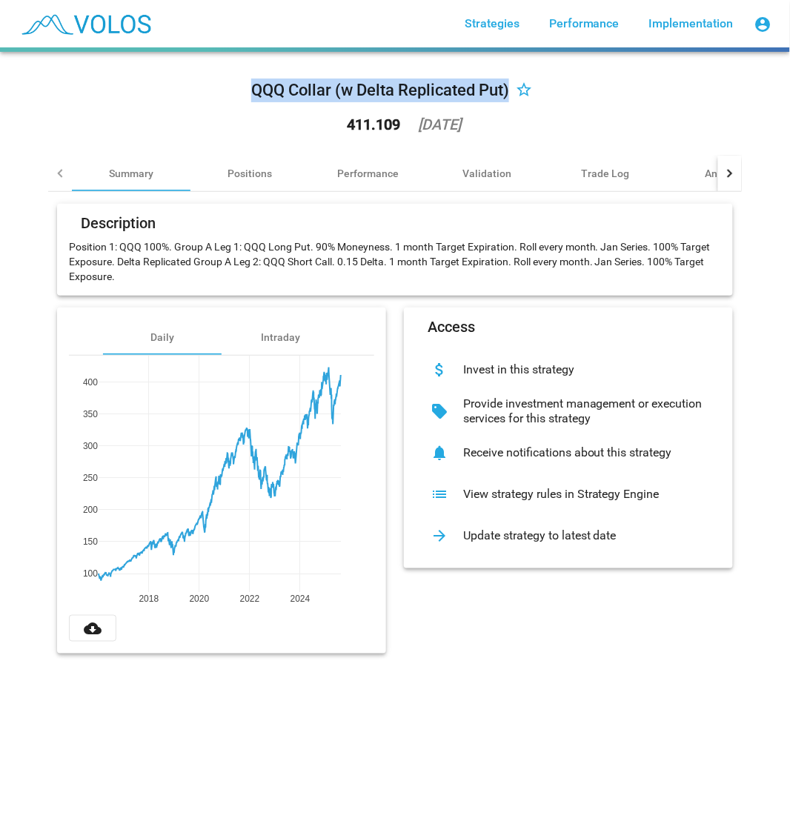
drag, startPoint x: 237, startPoint y: 93, endPoint x: 623, endPoint y: 150, distance: 390.2
click at [495, 84] on div "QQQ Collar (w Delta Replicated Put) star_border 411.109 [DATE]" at bounding box center [394, 110] width 693 height 92
copy div "QQQ Collar (w Delta Replicated Put)"
